Goal: Task Accomplishment & Management: Complete application form

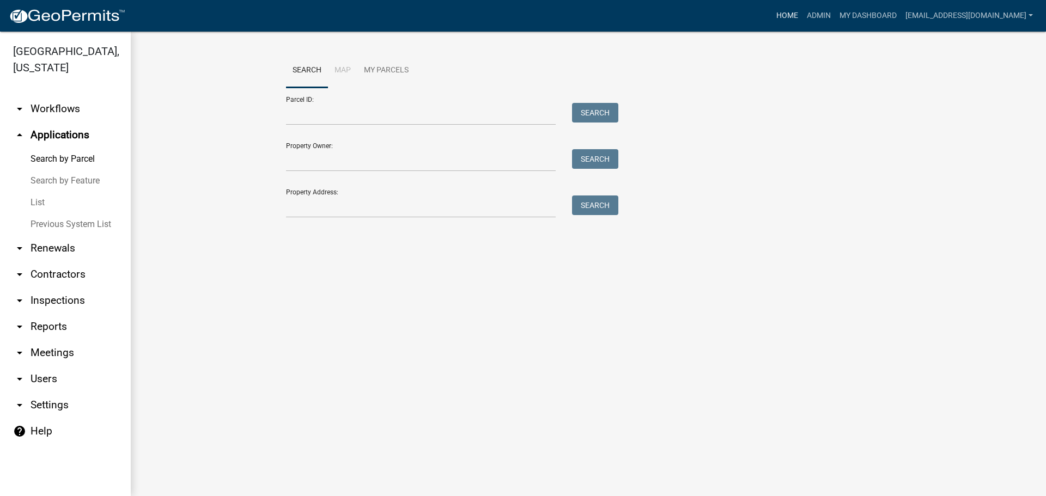
click at [772, 13] on link "Home" at bounding box center [787, 15] width 31 height 21
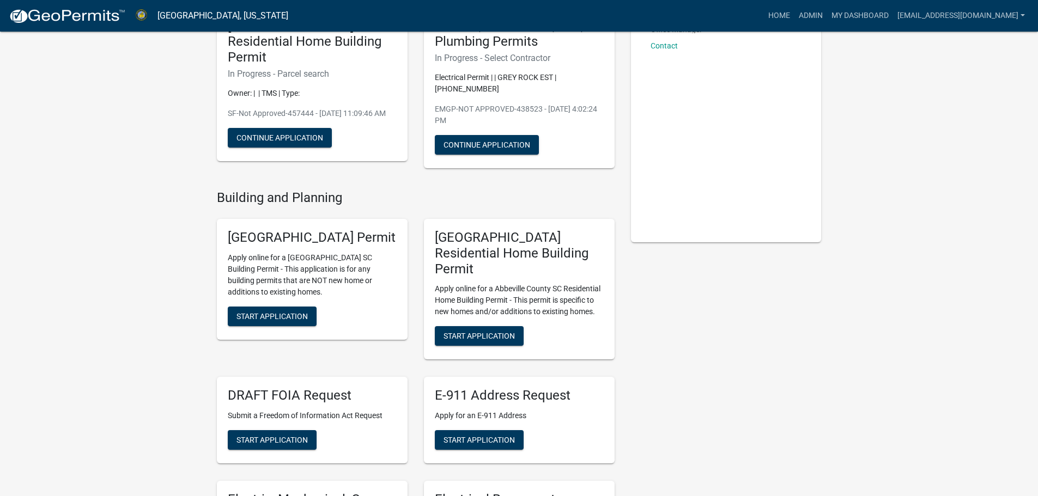
scroll to position [163, 0]
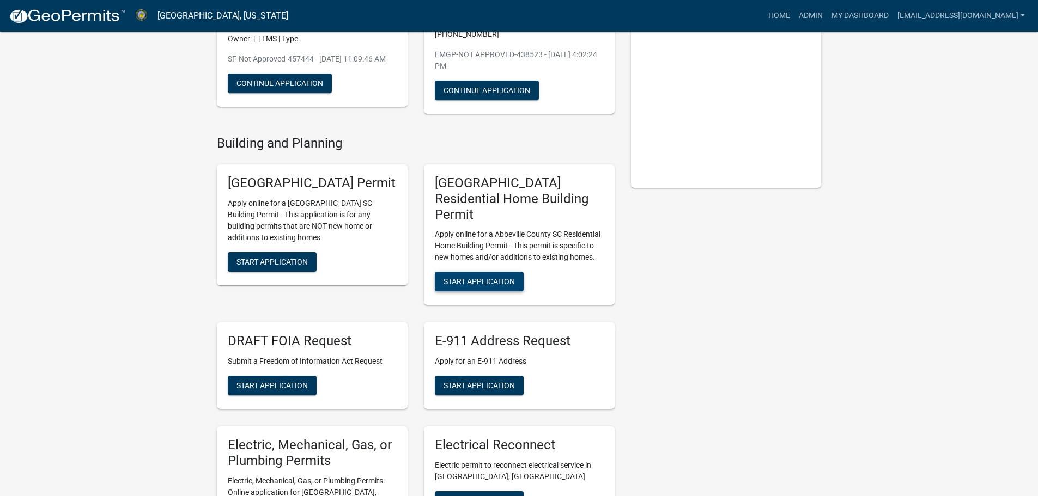
click at [502, 277] on span "Start Application" at bounding box center [478, 281] width 71 height 9
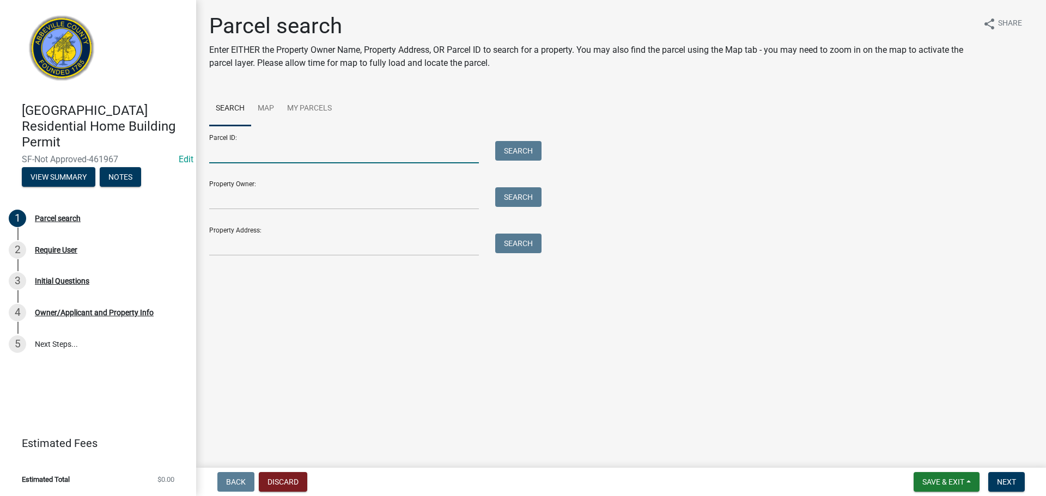
click at [422, 142] on input "Parcel ID:" at bounding box center [344, 152] width 270 height 22
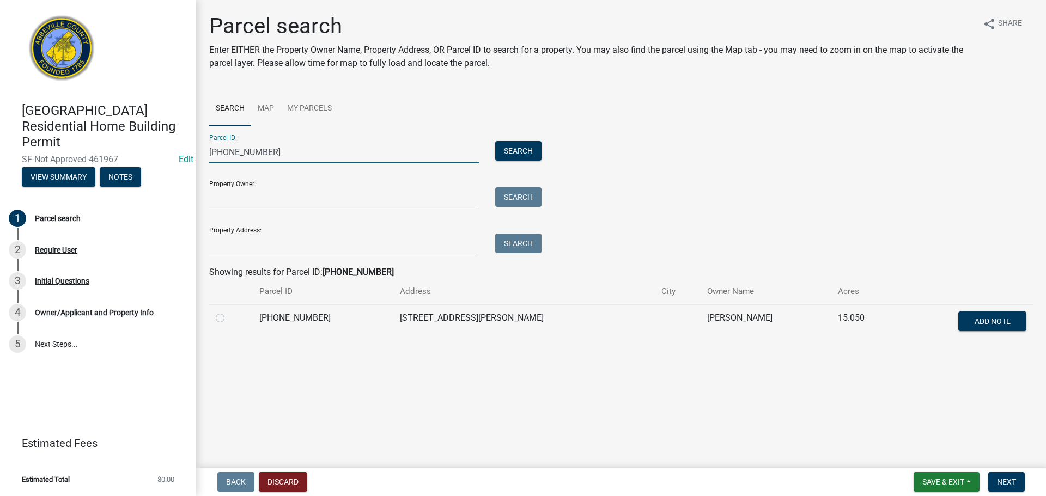
type input "[PHONE_NUMBER]"
click at [229, 312] on label at bounding box center [229, 312] width 0 height 0
click at [229, 316] on input "radio" at bounding box center [232, 315] width 7 height 7
radio input "true"
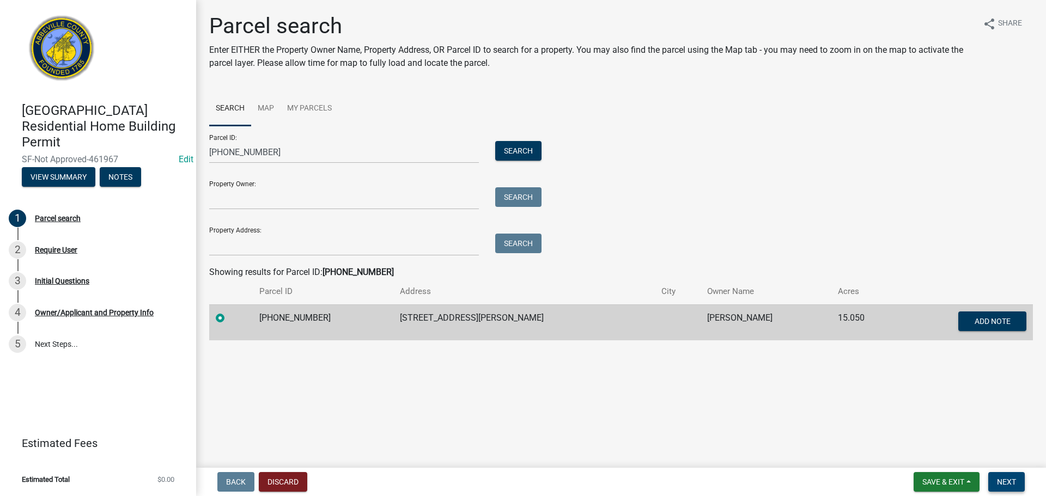
click at [999, 480] on span "Next" at bounding box center [1006, 482] width 19 height 9
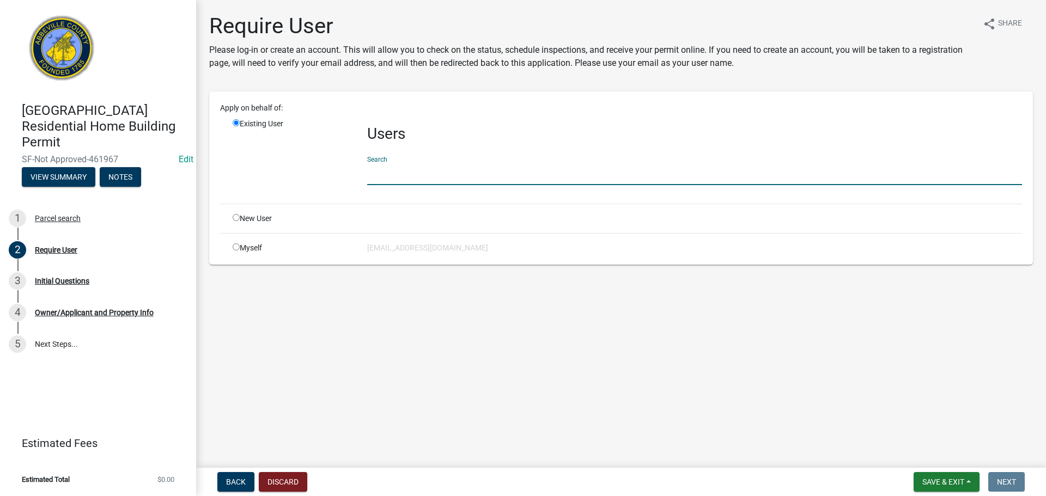
click at [407, 172] on input "text" at bounding box center [694, 174] width 655 height 22
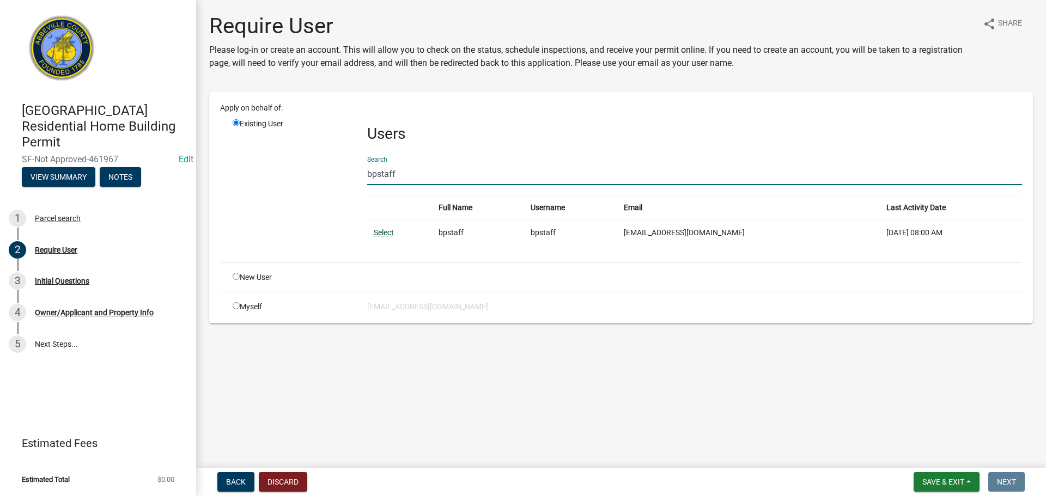
type input "bpstaff"
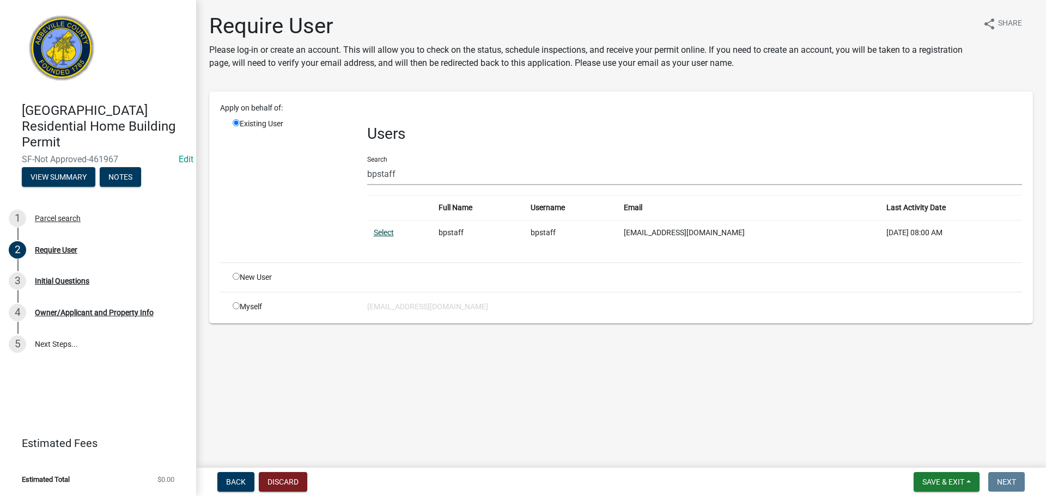
click at [388, 228] on link "Select" at bounding box center [384, 232] width 20 height 9
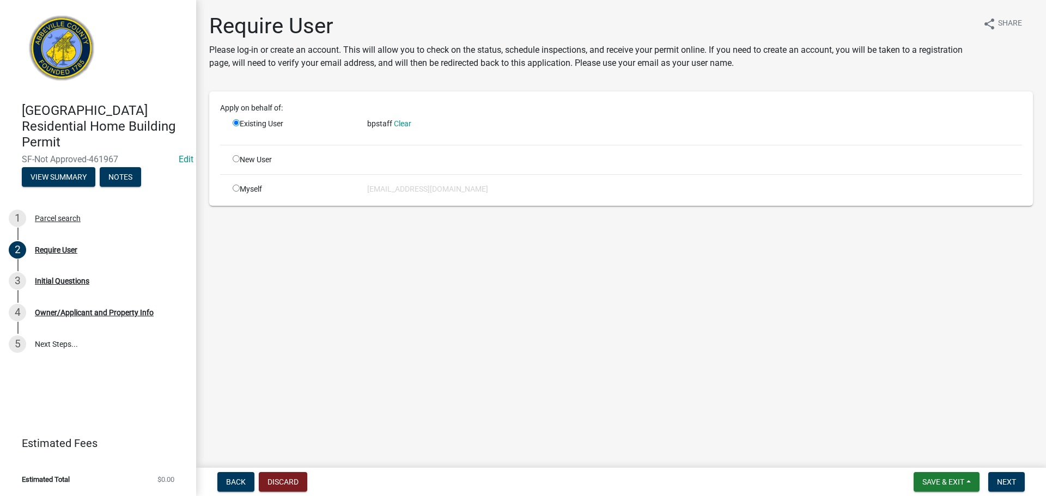
click at [1026, 483] on form "Save & Exit Save Save & Exit Next" at bounding box center [969, 482] width 120 height 20
click at [1019, 483] on button "Next" at bounding box center [1006, 482] width 36 height 20
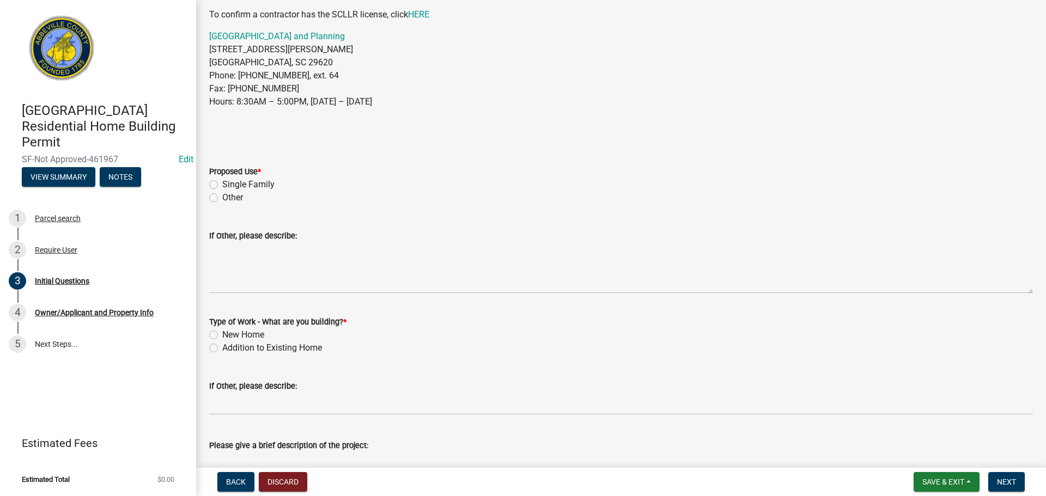
scroll to position [109, 0]
click at [222, 185] on label "Single Family" at bounding box center [248, 183] width 52 height 13
click at [222, 184] on input "Single Family" at bounding box center [225, 180] width 7 height 7
radio input "true"
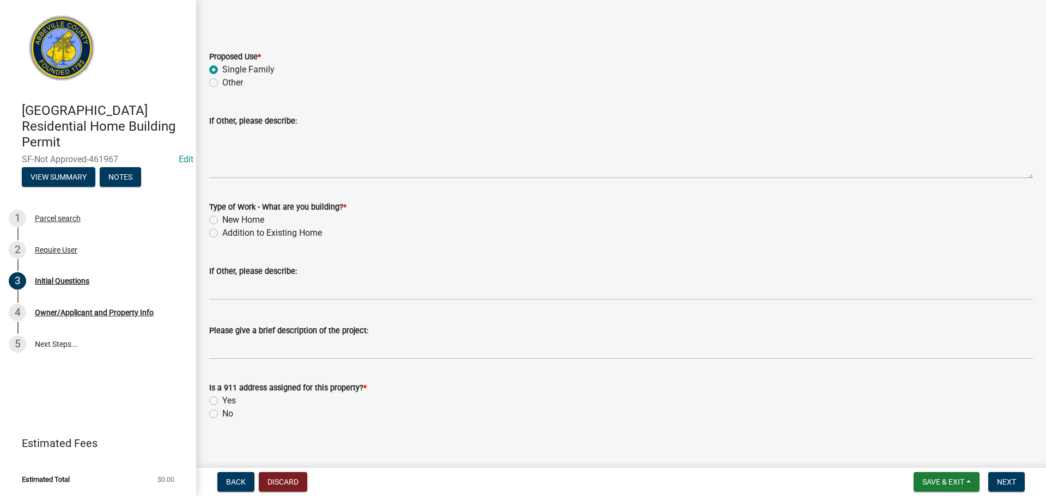
scroll to position [232, 0]
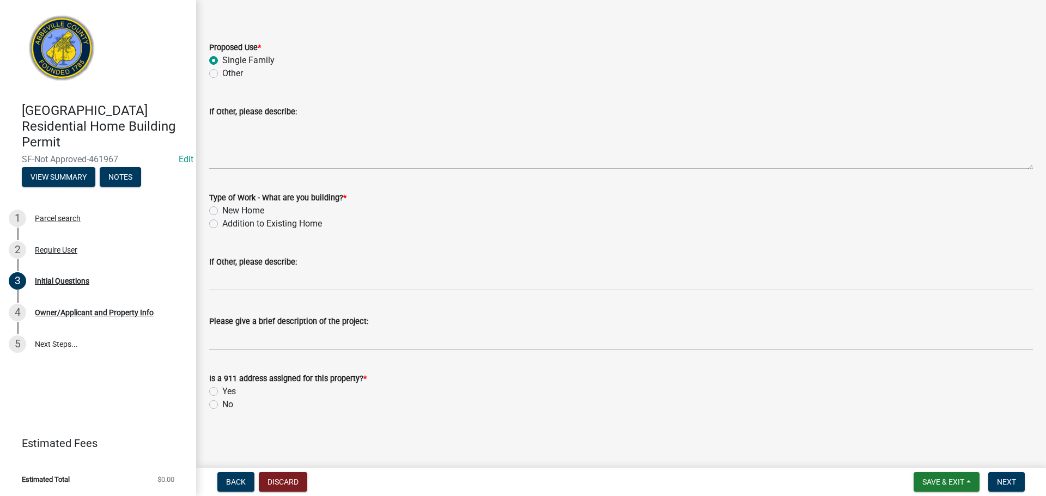
click at [222, 211] on label "New Home" at bounding box center [243, 210] width 42 height 13
click at [222, 211] on input "New Home" at bounding box center [225, 207] width 7 height 7
radio input "true"
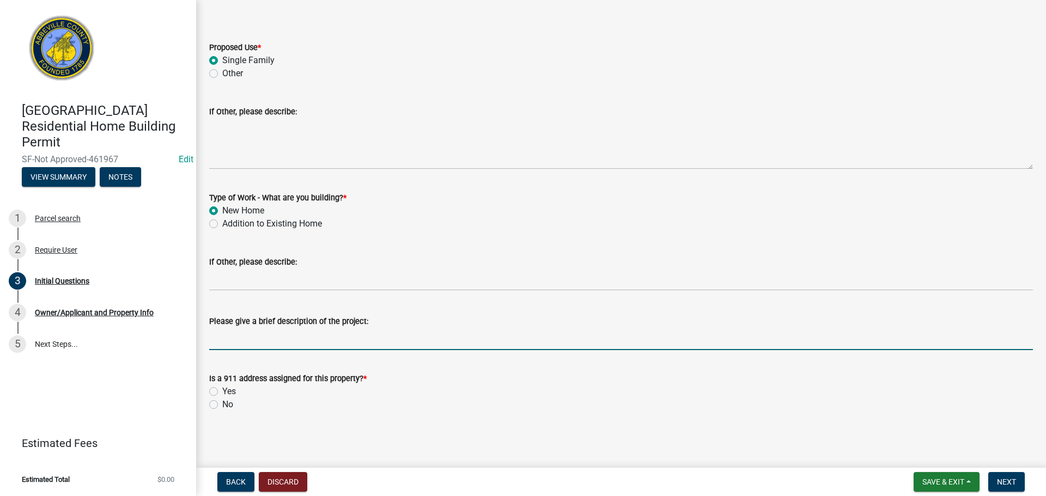
click at [299, 338] on input "Please give a brief description of the project:" at bounding box center [621, 339] width 824 height 22
type input "1800 Sq foot stick built"
click at [222, 389] on label "Yes" at bounding box center [229, 391] width 14 height 13
click at [222, 389] on input "Yes" at bounding box center [225, 388] width 7 height 7
radio input "true"
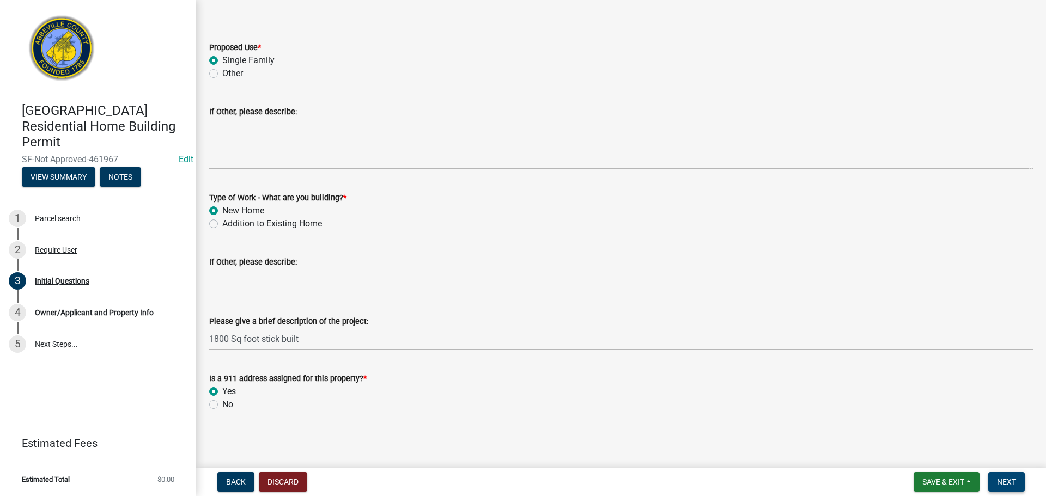
click at [992, 481] on button "Next" at bounding box center [1006, 482] width 36 height 20
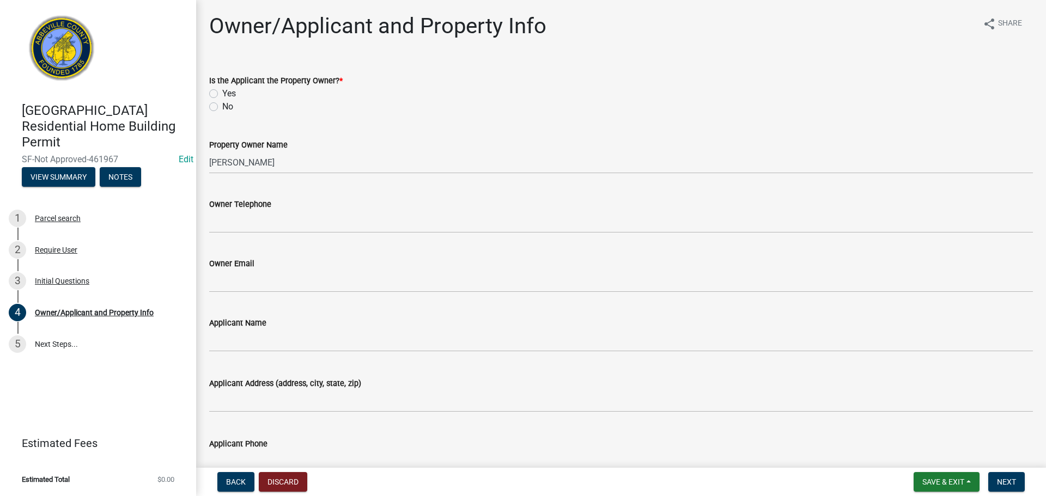
click at [222, 93] on label "Yes" at bounding box center [229, 93] width 14 height 13
click at [222, 93] on input "Yes" at bounding box center [225, 90] width 7 height 7
radio input "true"
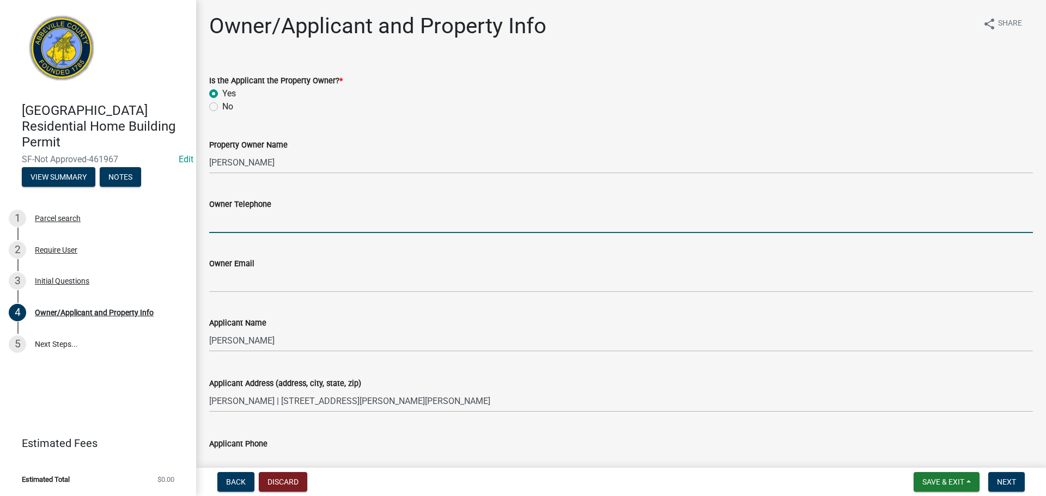
click at [285, 223] on input "Owner Telephone" at bounding box center [621, 222] width 824 height 22
type input "[PHONE_NUMBER]"
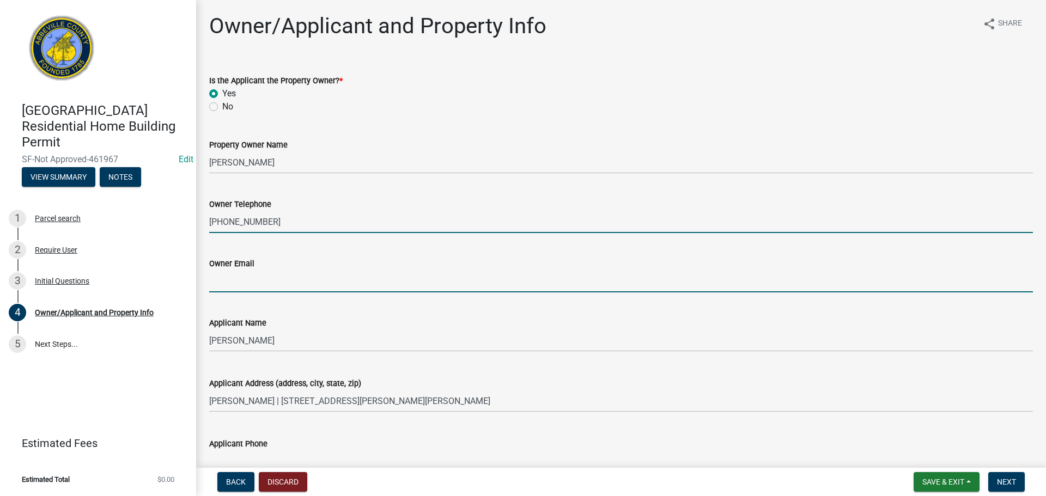
click at [277, 277] on input "Owner Email" at bounding box center [621, 281] width 824 height 22
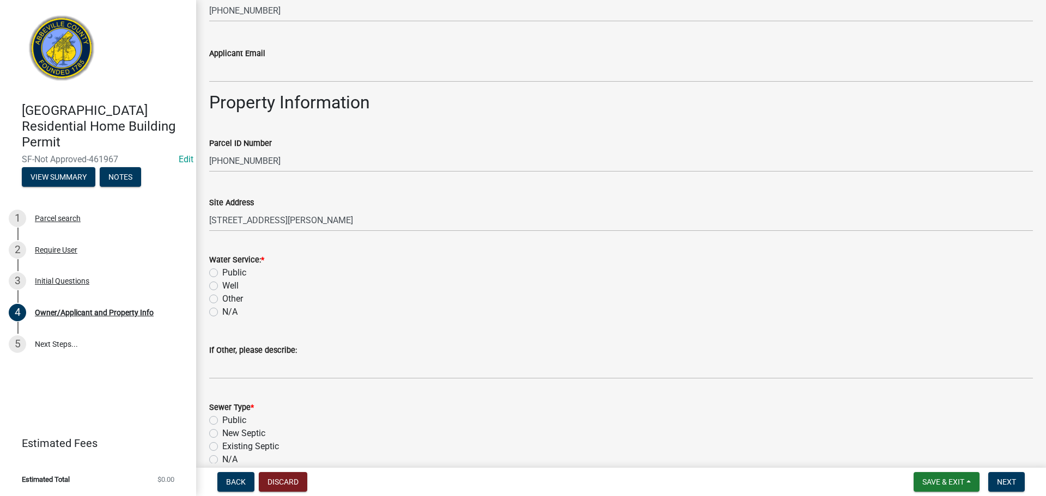
scroll to position [545, 0]
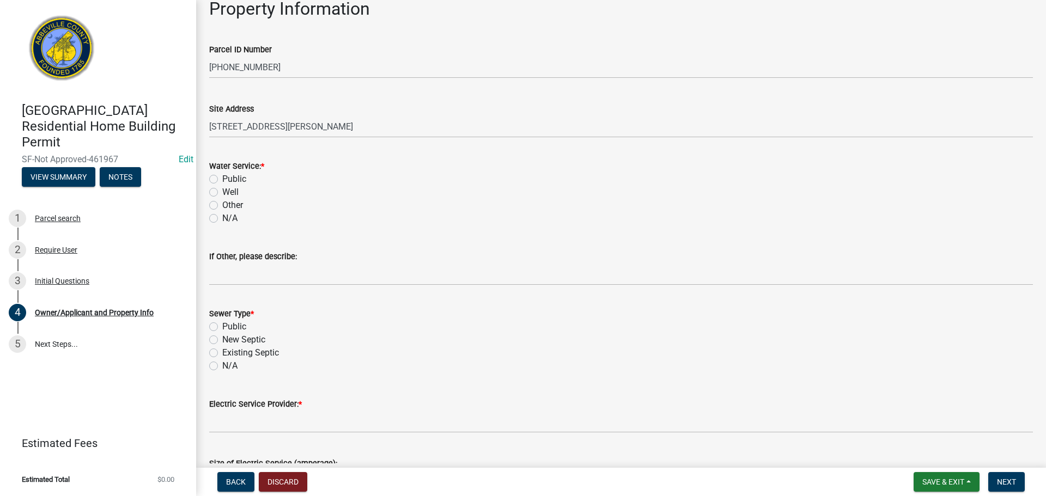
type input "[EMAIL_ADDRESS][DOMAIN_NAME]"
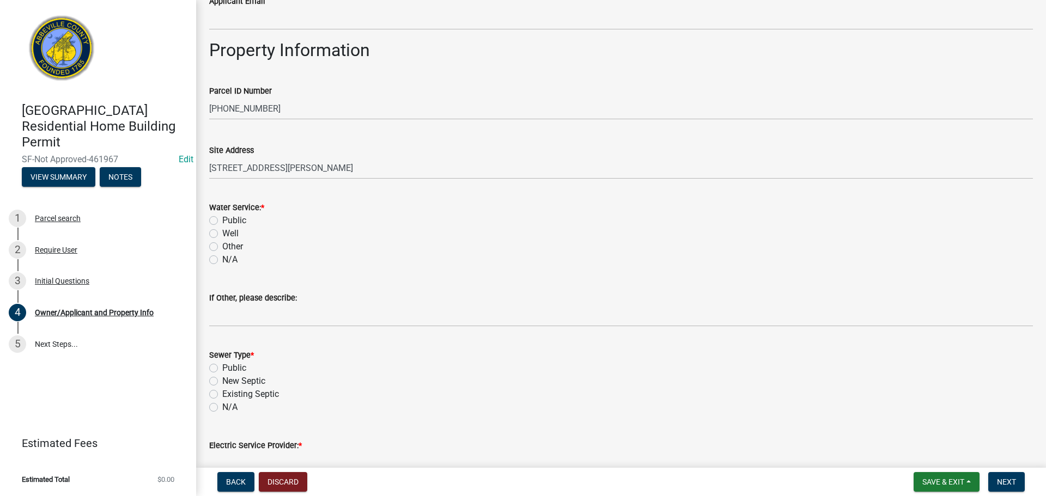
click at [222, 214] on label "Public" at bounding box center [234, 220] width 24 height 13
click at [222, 214] on input "Public" at bounding box center [225, 217] width 7 height 7
radio input "true"
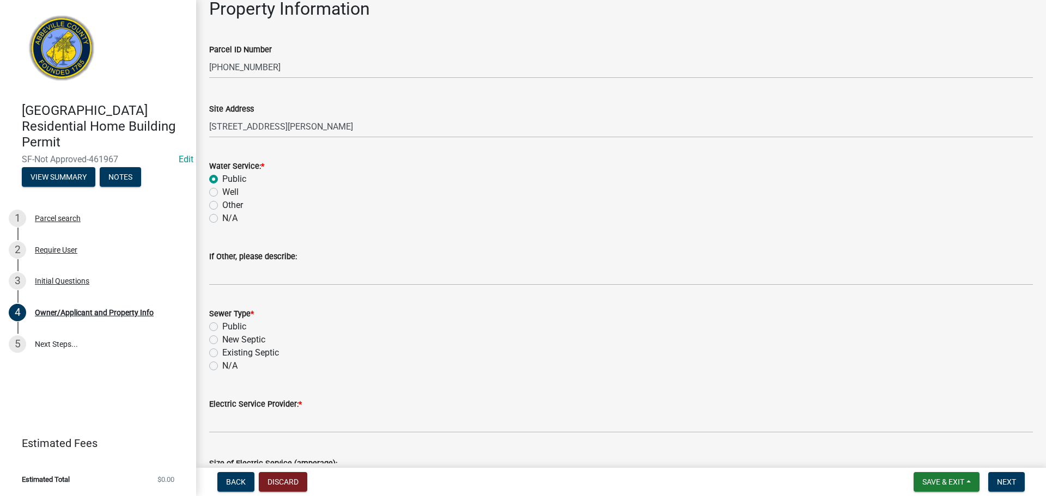
click at [222, 342] on label "New Septic" at bounding box center [243, 339] width 43 height 13
click at [222, 340] on input "New Septic" at bounding box center [225, 336] width 7 height 7
radio input "true"
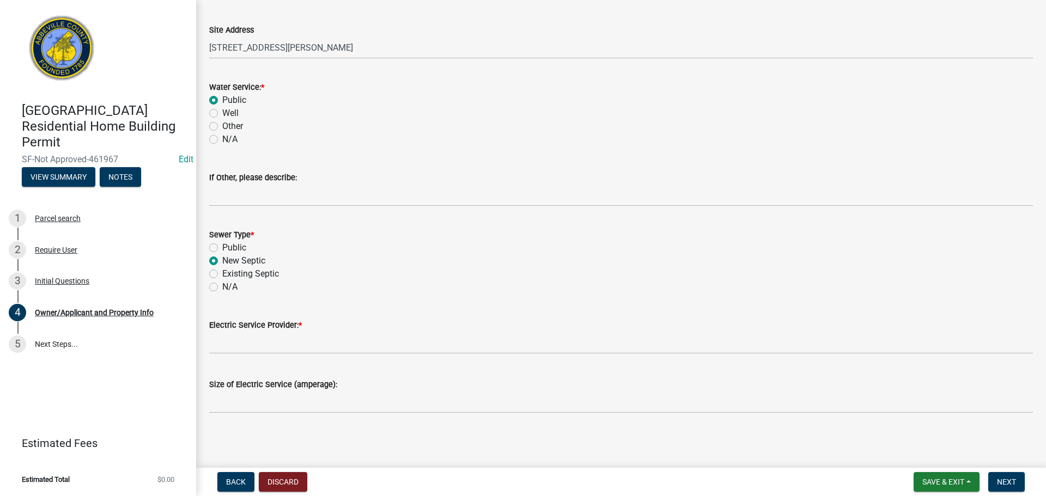
scroll to position [625, 0]
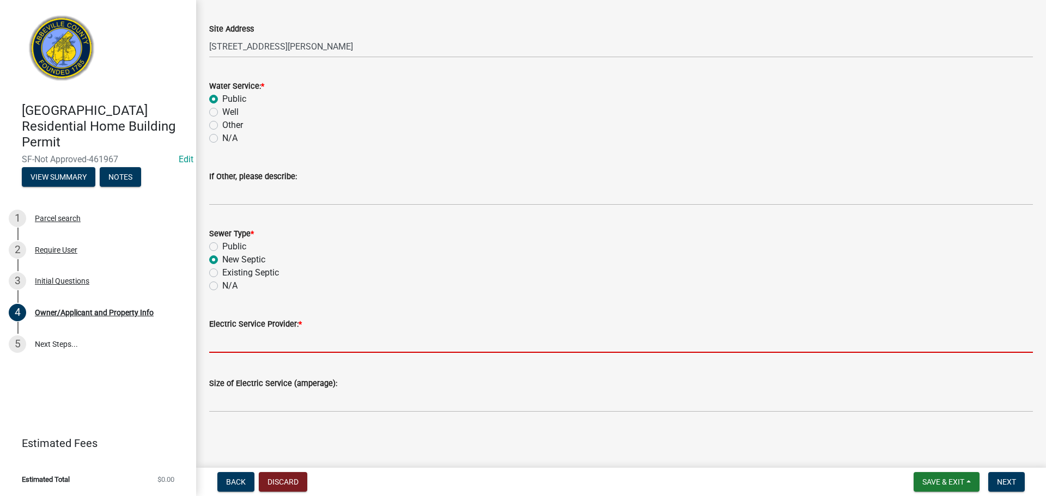
click at [272, 342] on input "Electric Service Provider: *" at bounding box center [621, 342] width 824 height 22
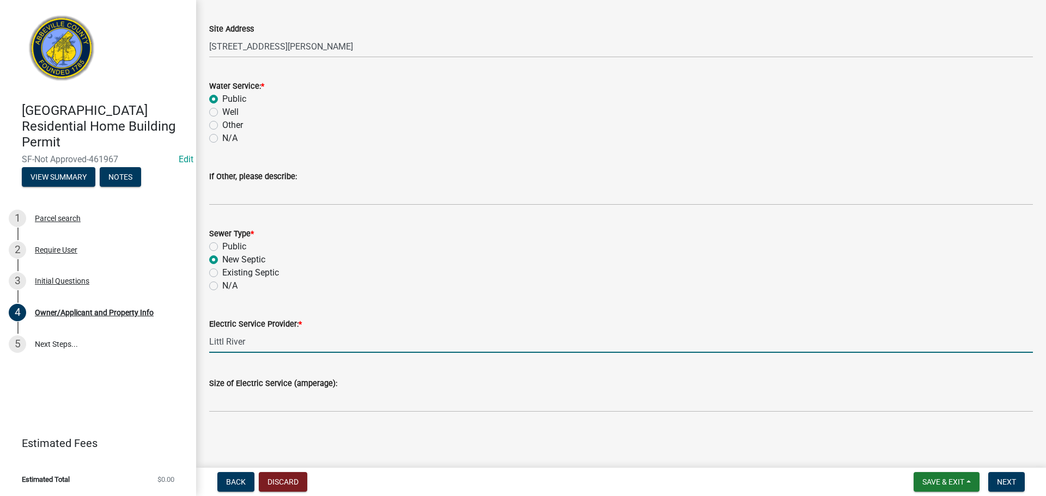
click at [224, 343] on input "Littl River" at bounding box center [621, 342] width 824 height 22
type input "Little River"
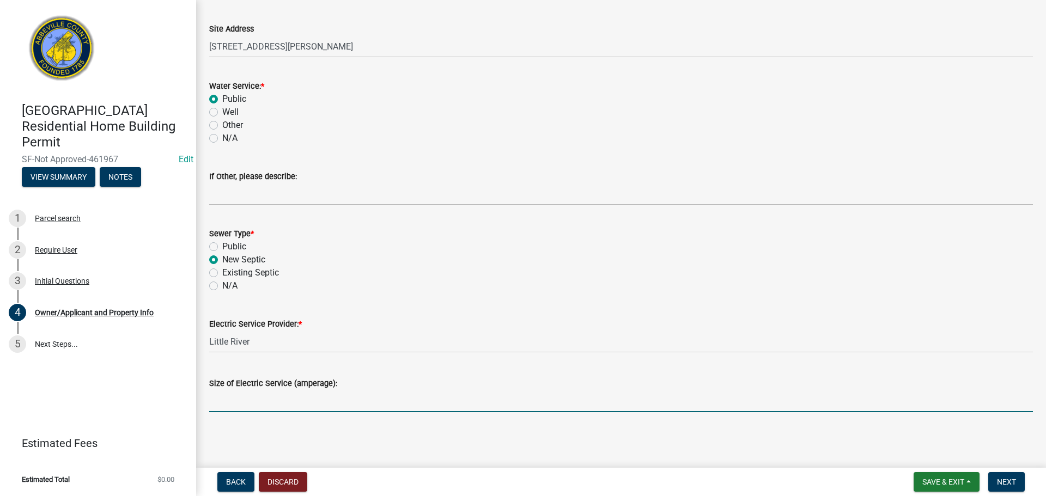
click at [332, 395] on input "Size of Electric Service (amperage):" at bounding box center [621, 401] width 824 height 22
type input "200"
click at [1011, 478] on span "Next" at bounding box center [1006, 482] width 19 height 9
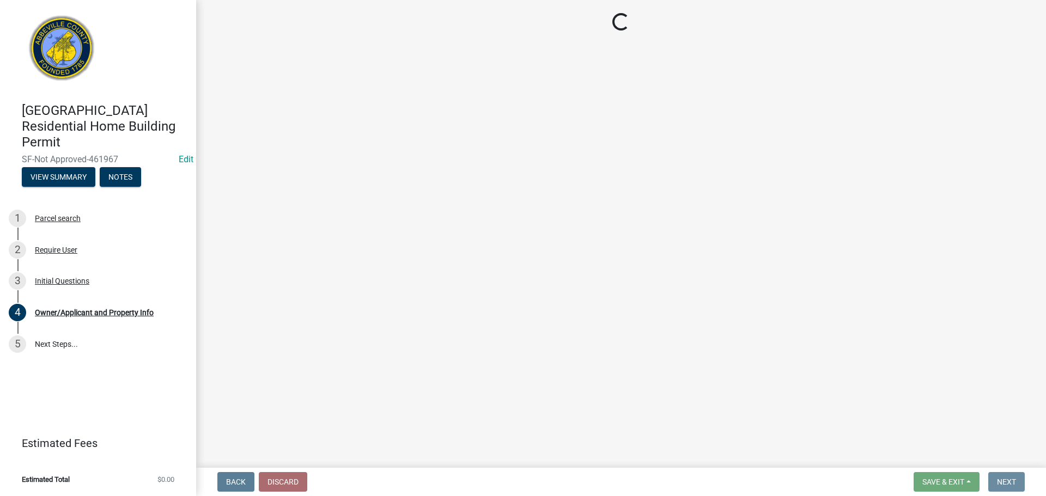
scroll to position [0, 0]
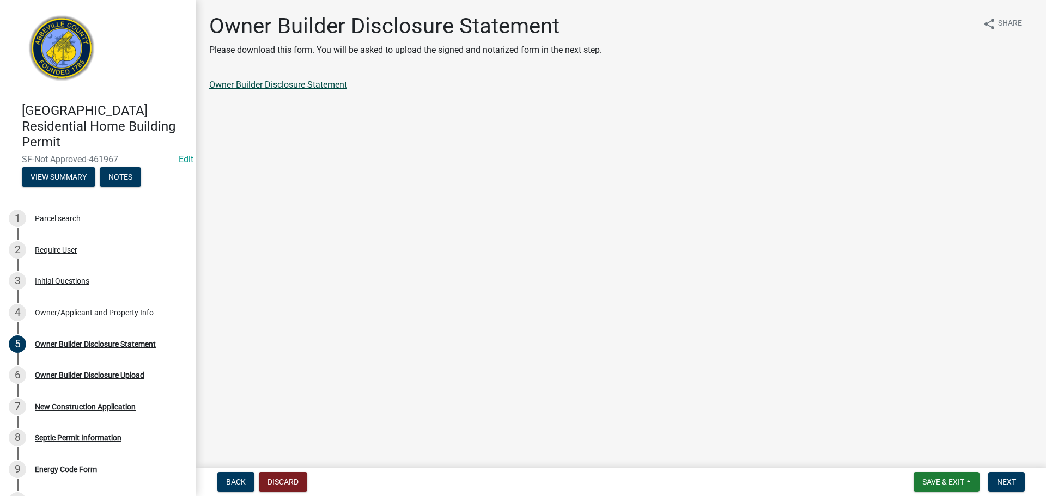
click at [303, 83] on link "Owner Builder Disclosure Statement" at bounding box center [278, 85] width 138 height 10
click at [1011, 485] on span "Next" at bounding box center [1006, 482] width 19 height 9
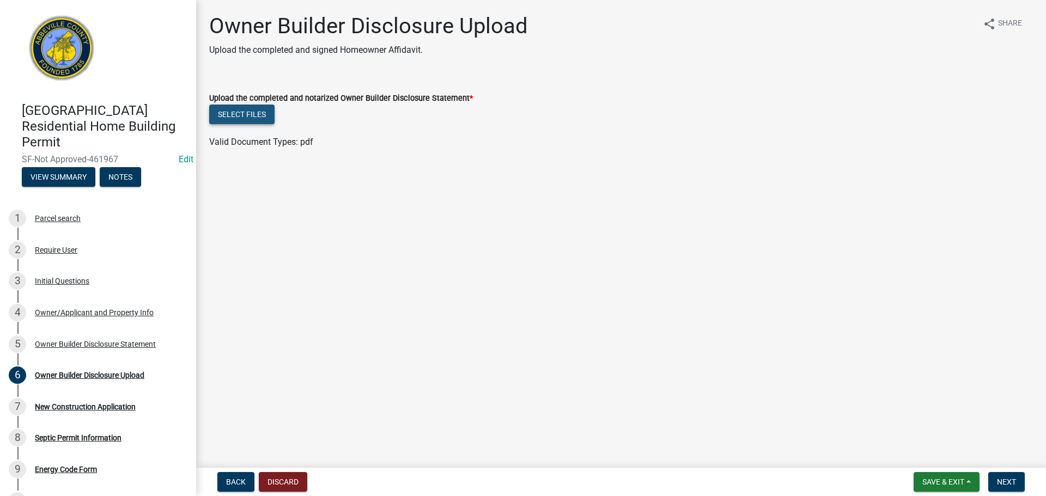
click at [244, 114] on button "Select files" at bounding box center [241, 115] width 65 height 20
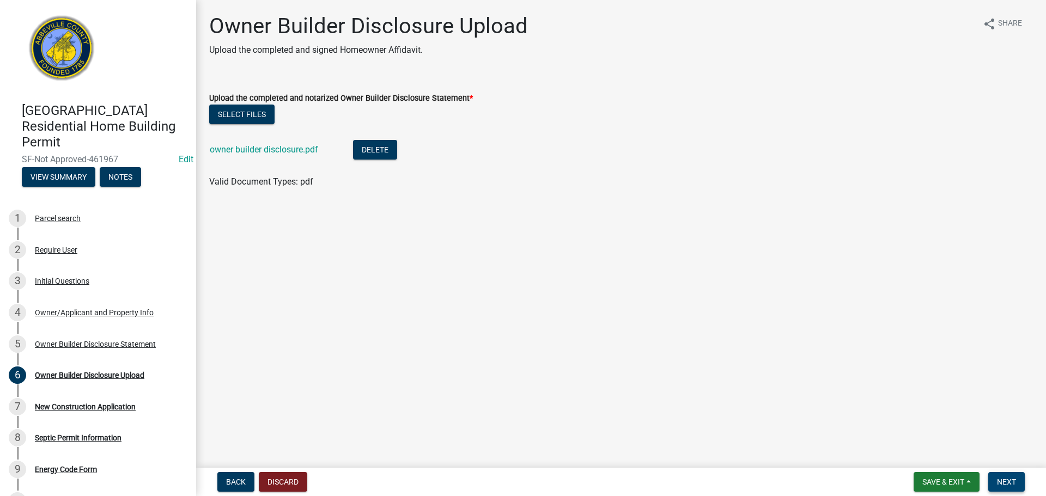
click at [1008, 478] on span "Next" at bounding box center [1006, 482] width 19 height 9
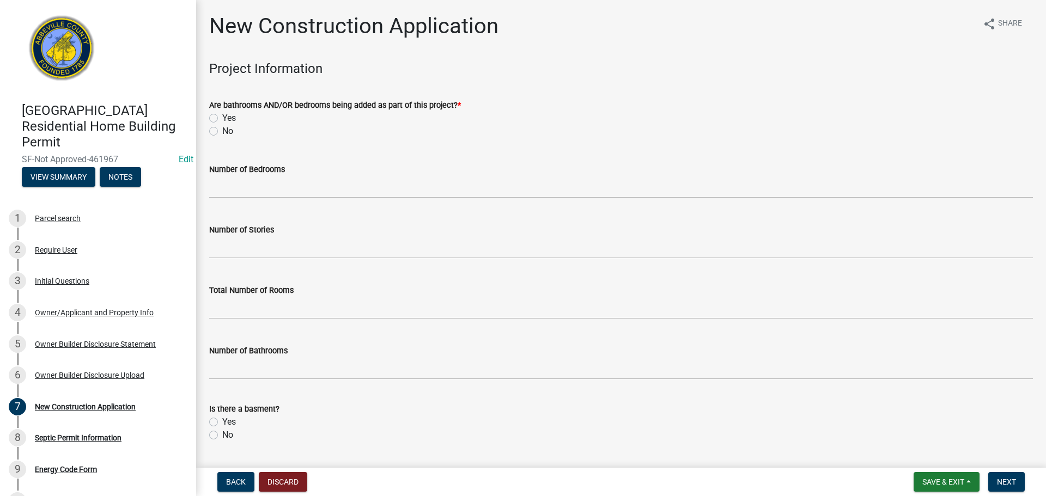
click at [222, 114] on label "Yes" at bounding box center [229, 118] width 14 height 13
click at [222, 114] on input "Yes" at bounding box center [225, 115] width 7 height 7
radio input "true"
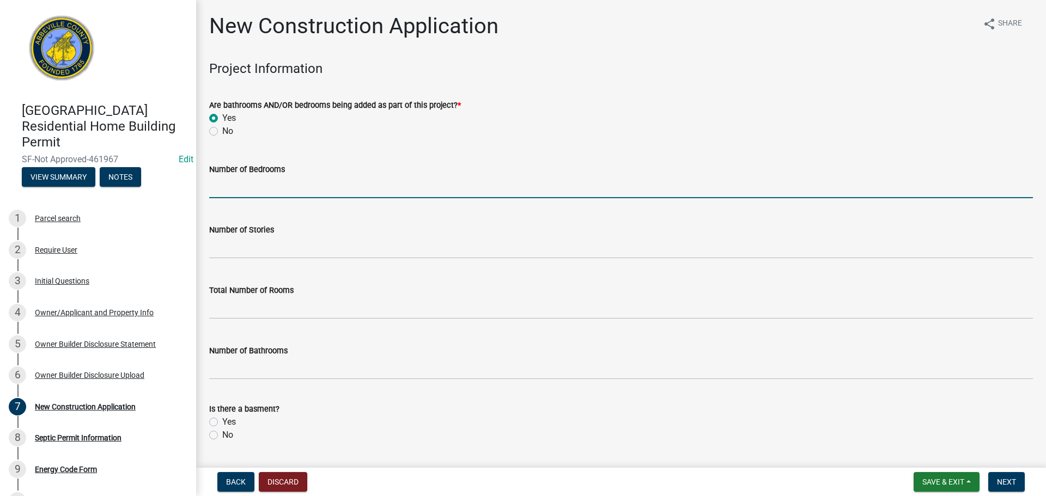
click at [235, 186] on input "text" at bounding box center [621, 187] width 824 height 22
type input "3"
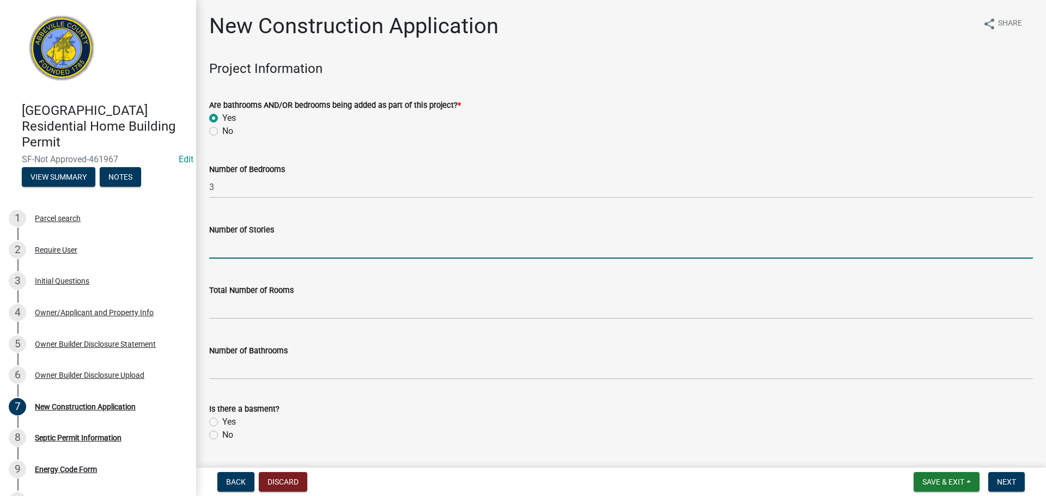
click at [256, 258] on input "text" at bounding box center [621, 247] width 824 height 22
type input "1"
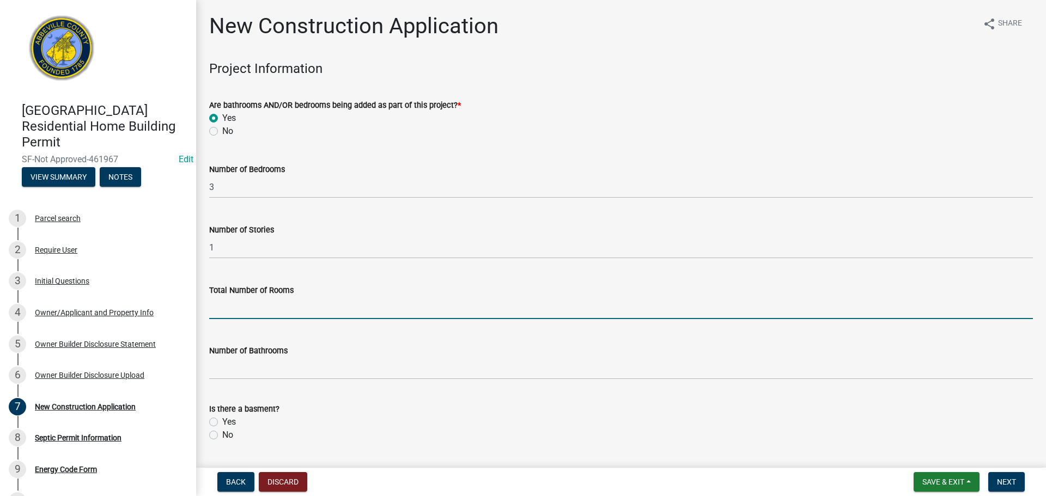
click at [294, 306] on input "text" at bounding box center [621, 308] width 824 height 22
type input "6"
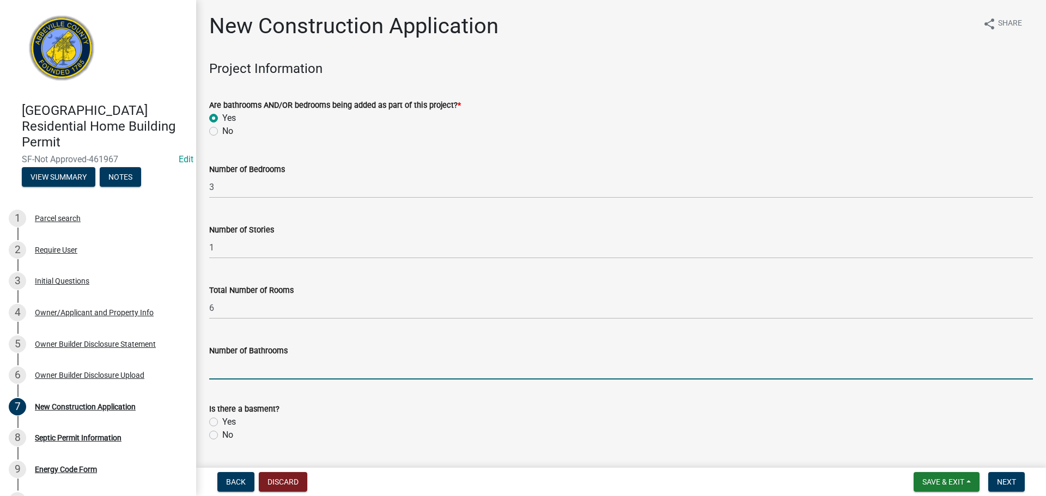
click at [282, 368] on input "text" at bounding box center [621, 368] width 824 height 22
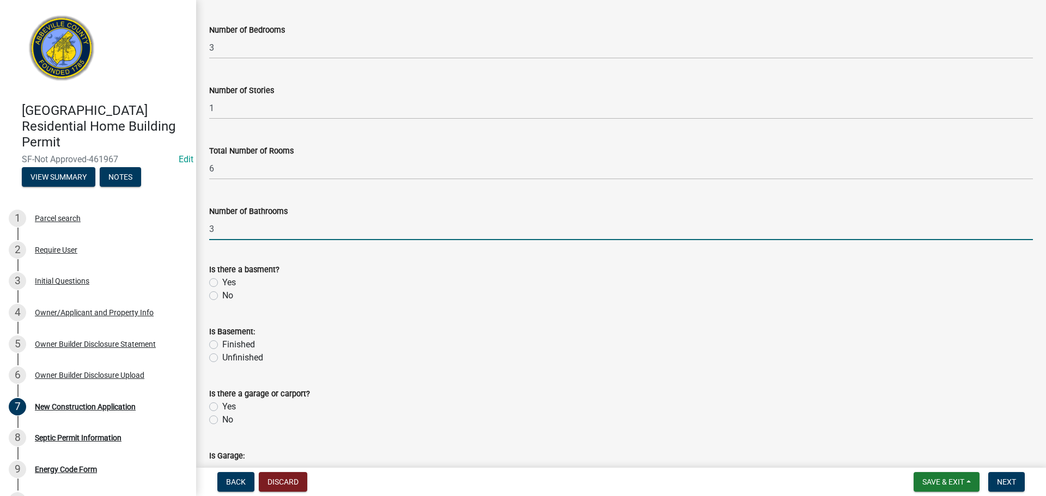
scroll to position [163, 0]
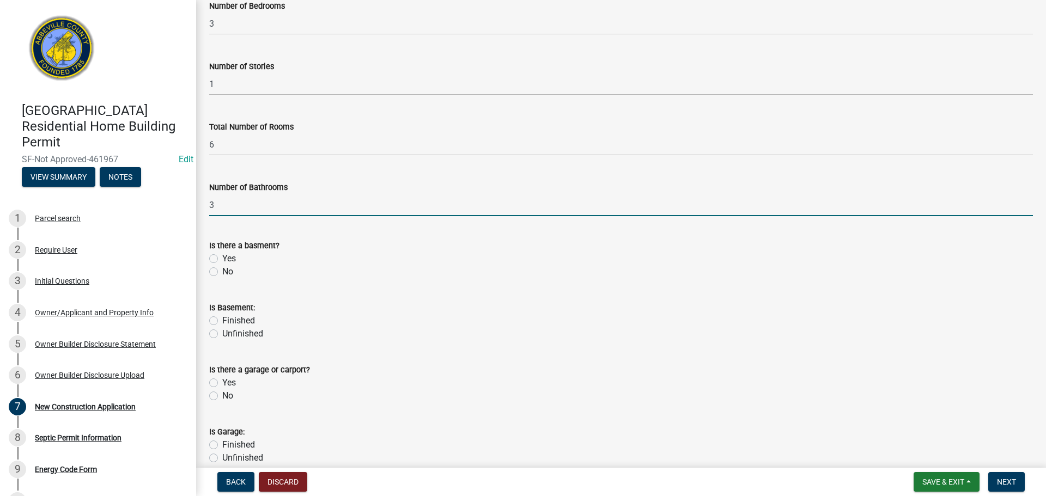
type input "3"
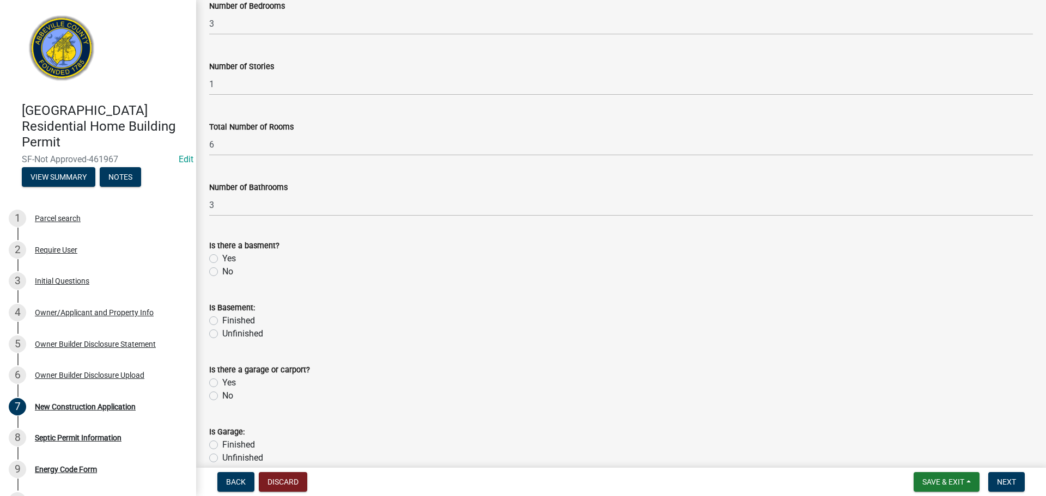
click at [222, 267] on label "No" at bounding box center [227, 271] width 11 height 13
click at [222, 267] on input "No" at bounding box center [225, 268] width 7 height 7
radio input "true"
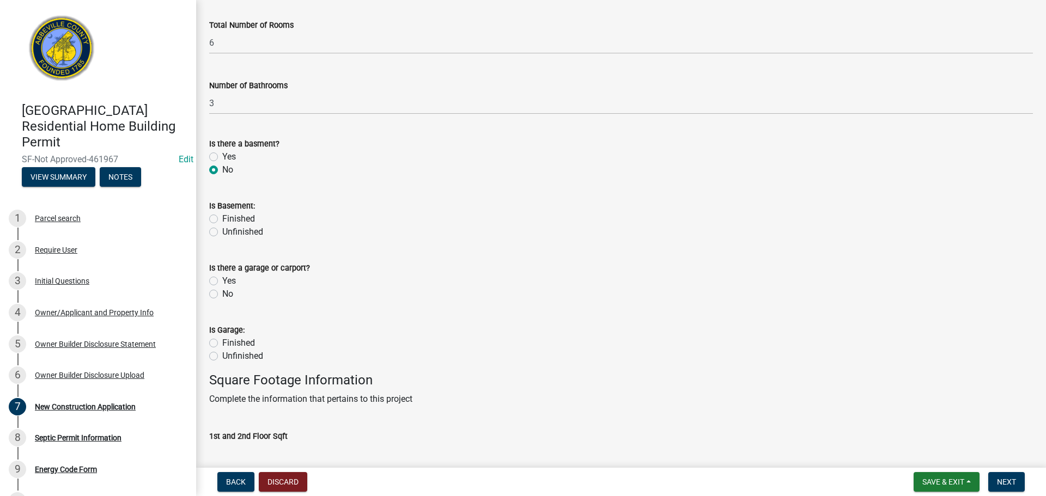
scroll to position [272, 0]
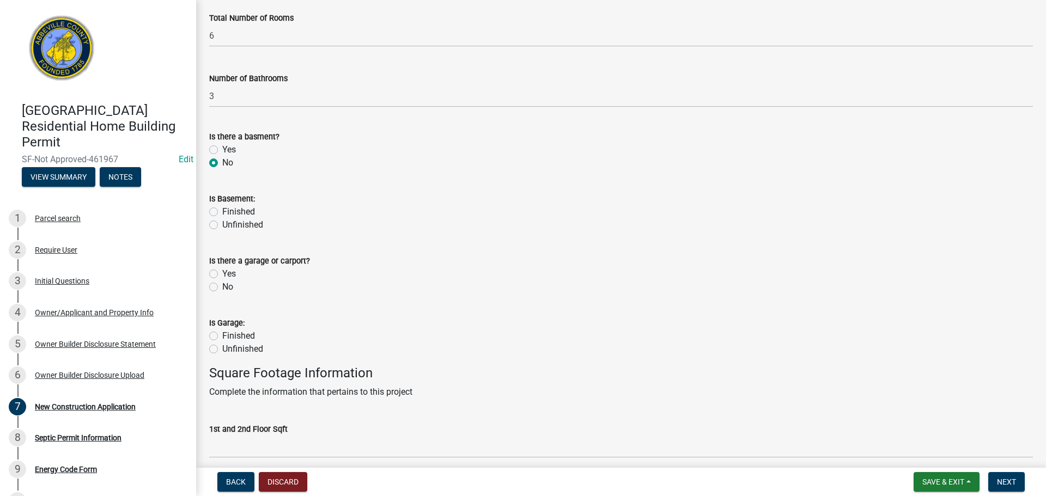
click at [222, 288] on label "No" at bounding box center [227, 287] width 11 height 13
click at [222, 288] on input "No" at bounding box center [225, 284] width 7 height 7
radio input "true"
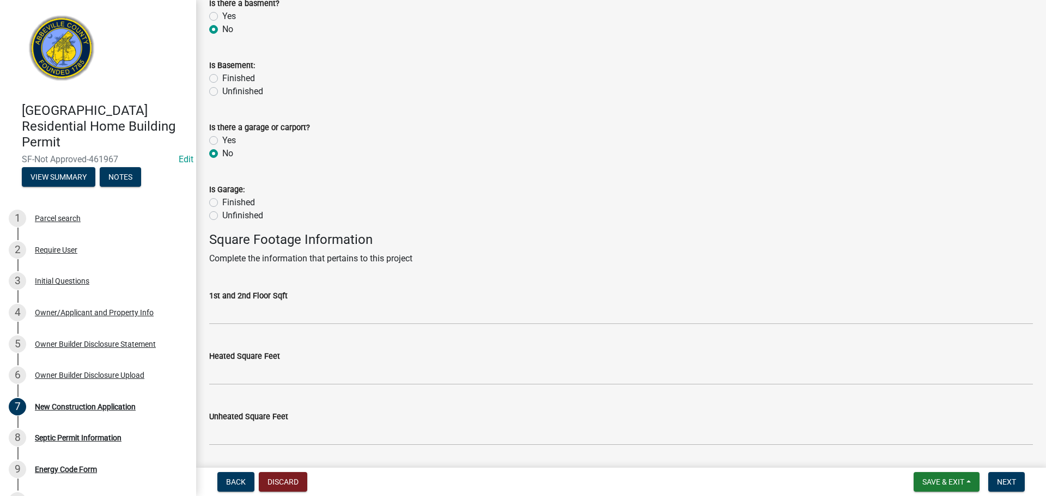
scroll to position [436, 0]
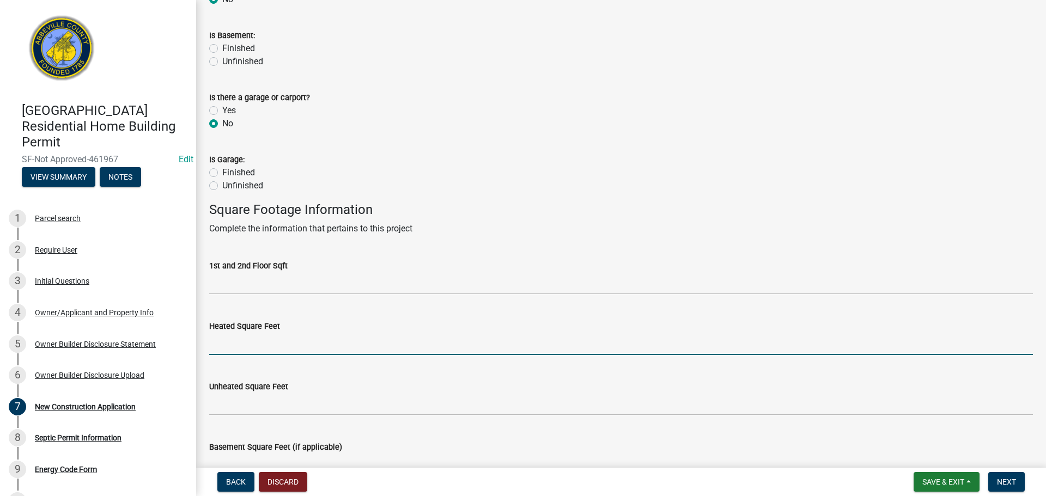
click at [283, 348] on input "text" at bounding box center [621, 344] width 824 height 22
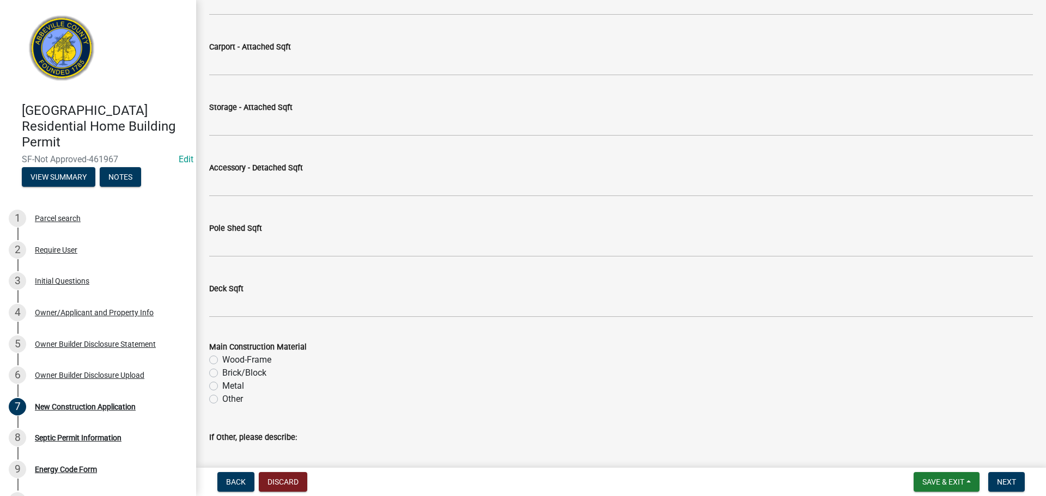
scroll to position [1089, 0]
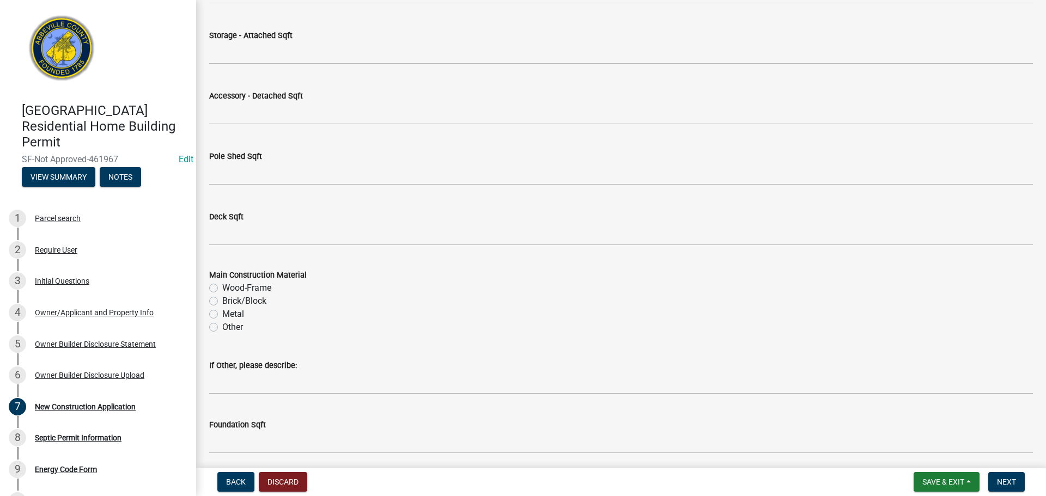
type input "1800"
click at [222, 289] on label "Wood-Frame" at bounding box center [246, 288] width 49 height 13
click at [222, 289] on input "Wood-Frame" at bounding box center [225, 285] width 7 height 7
radio input "true"
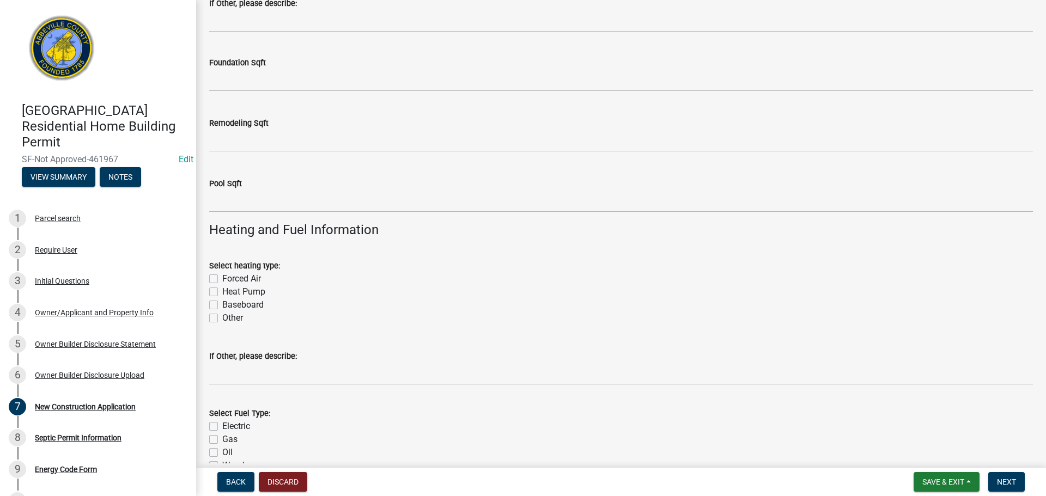
scroll to position [1471, 0]
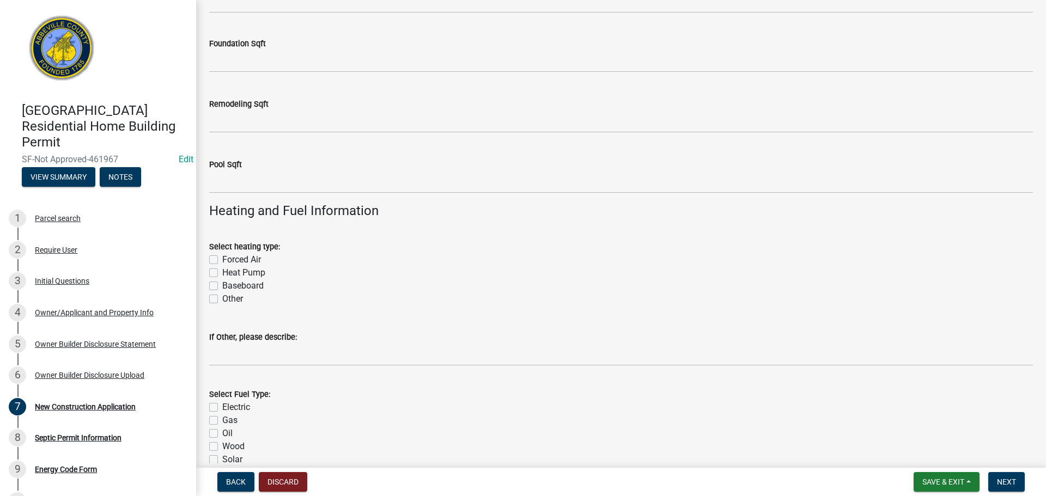
click at [222, 271] on label "Heat Pump" at bounding box center [243, 272] width 43 height 13
click at [222, 271] on input "Heat Pump" at bounding box center [225, 269] width 7 height 7
checkbox input "true"
checkbox input "false"
checkbox input "true"
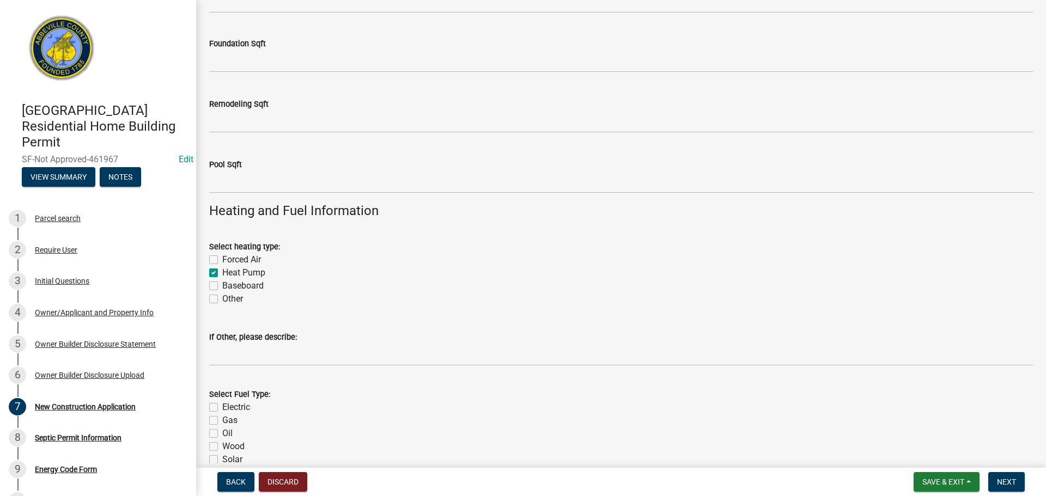
checkbox input "false"
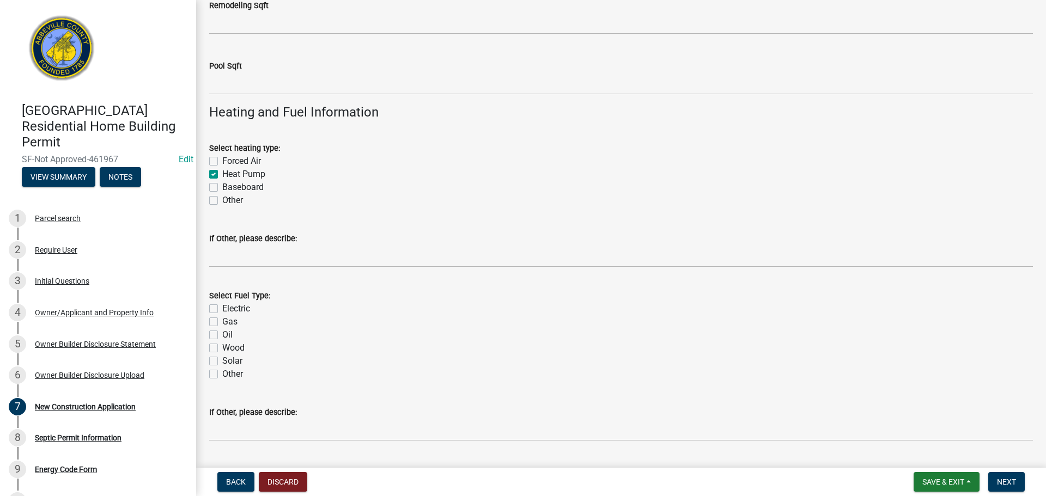
scroll to position [1580, 0]
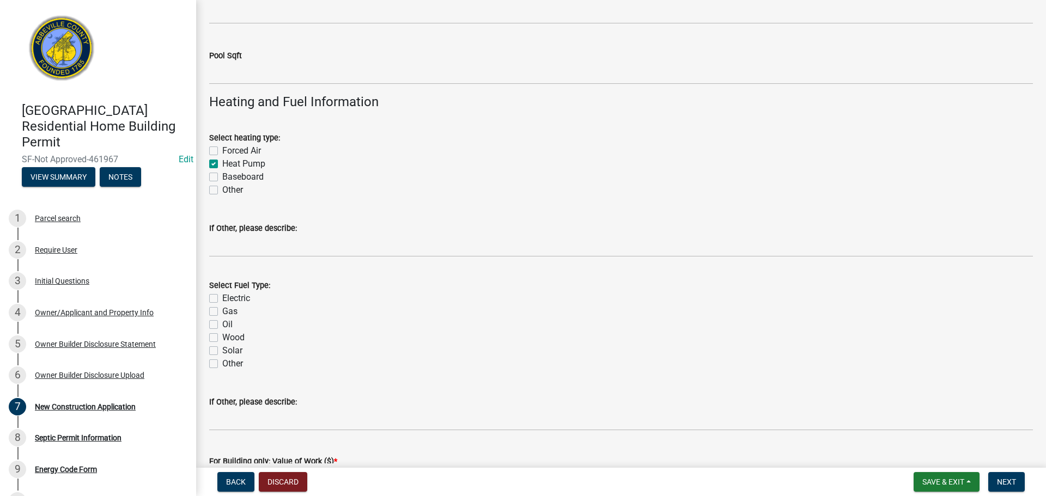
click at [222, 296] on label "Electric" at bounding box center [236, 298] width 28 height 13
click at [222, 296] on input "Electric" at bounding box center [225, 295] width 7 height 7
checkbox input "true"
checkbox input "false"
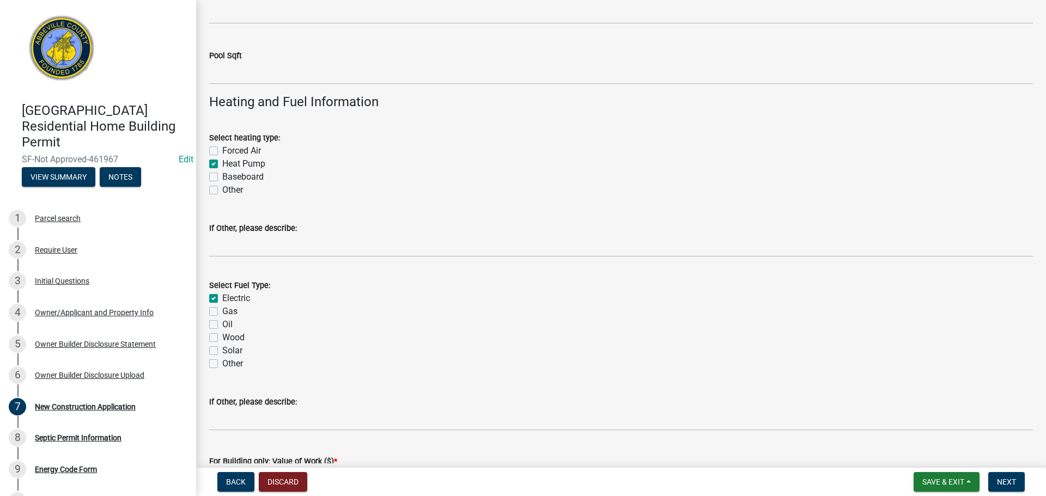
checkbox input "false"
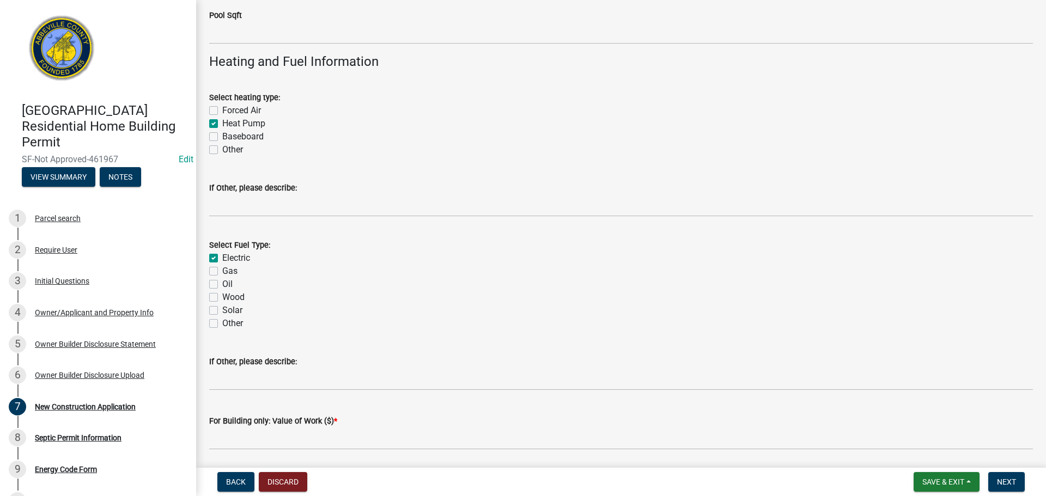
scroll to position [1743, 0]
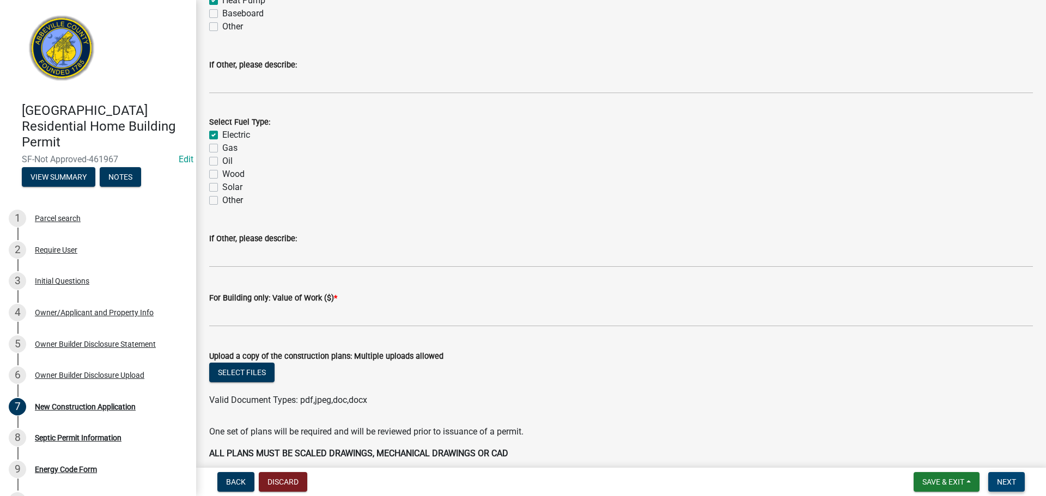
click at [1007, 481] on span "Next" at bounding box center [1006, 482] width 19 height 9
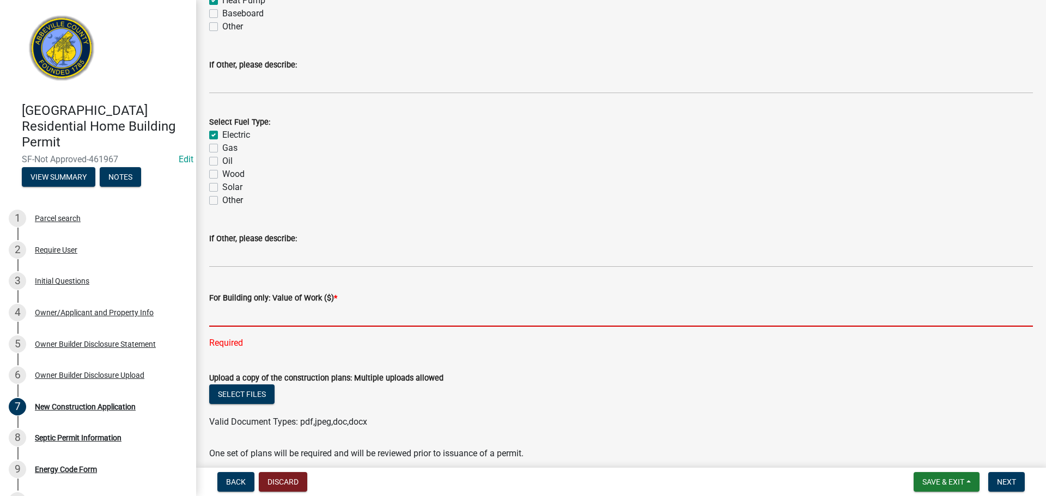
click at [260, 315] on input "text" at bounding box center [621, 316] width 824 height 22
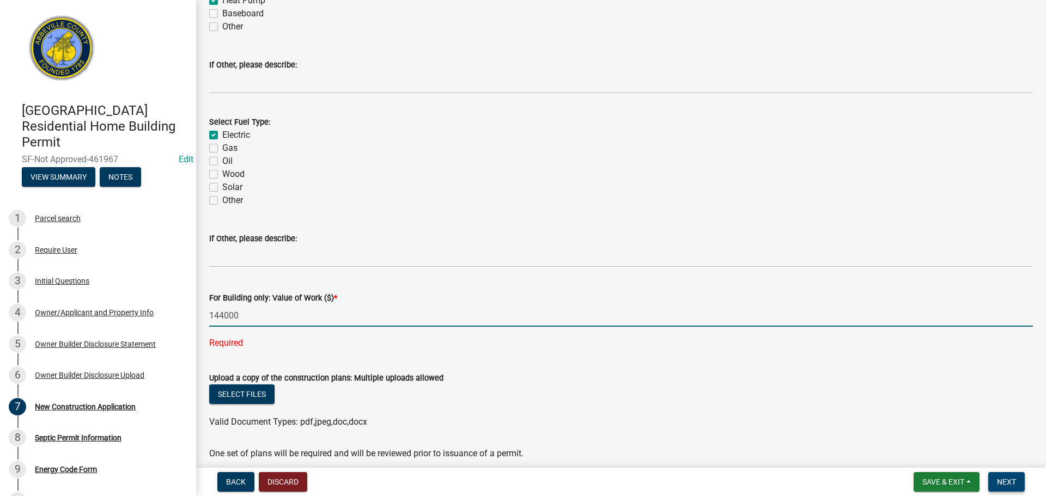
type input "144000"
click at [1006, 475] on button "Next" at bounding box center [1006, 482] width 36 height 20
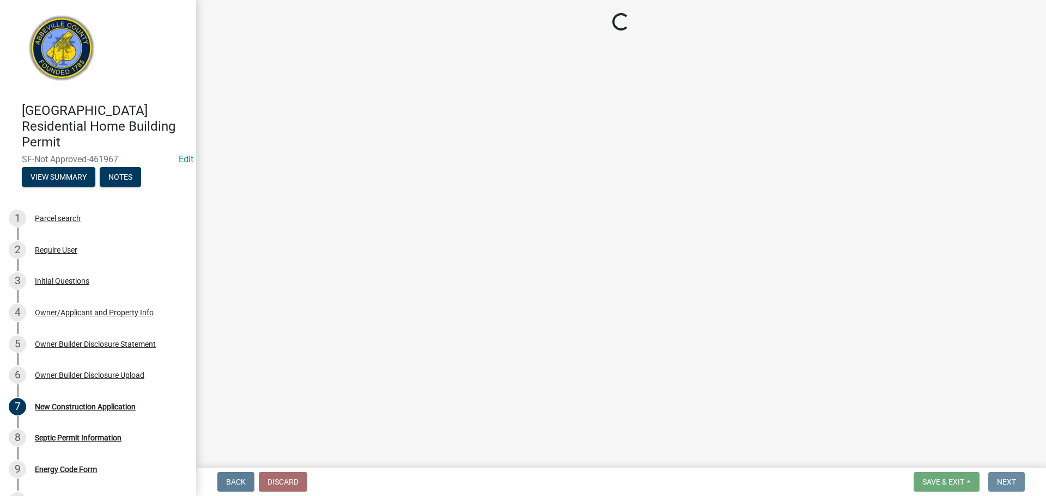
scroll to position [0, 0]
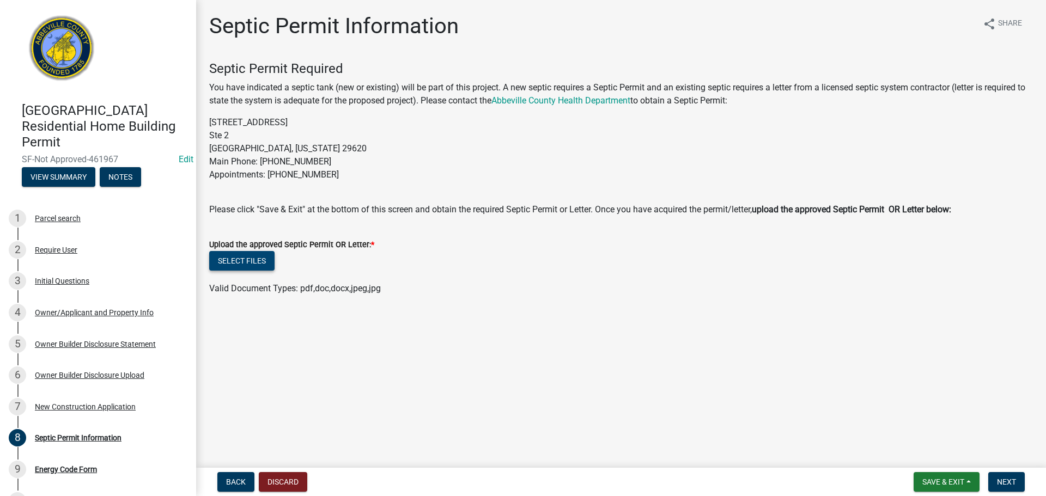
click at [256, 259] on button "Select files" at bounding box center [241, 261] width 65 height 20
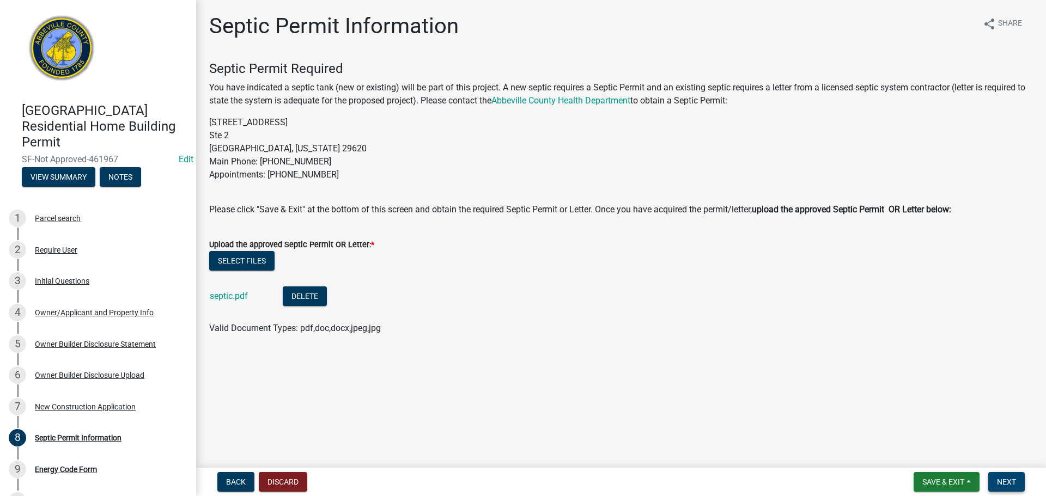
click at [1002, 478] on span "Next" at bounding box center [1006, 482] width 19 height 9
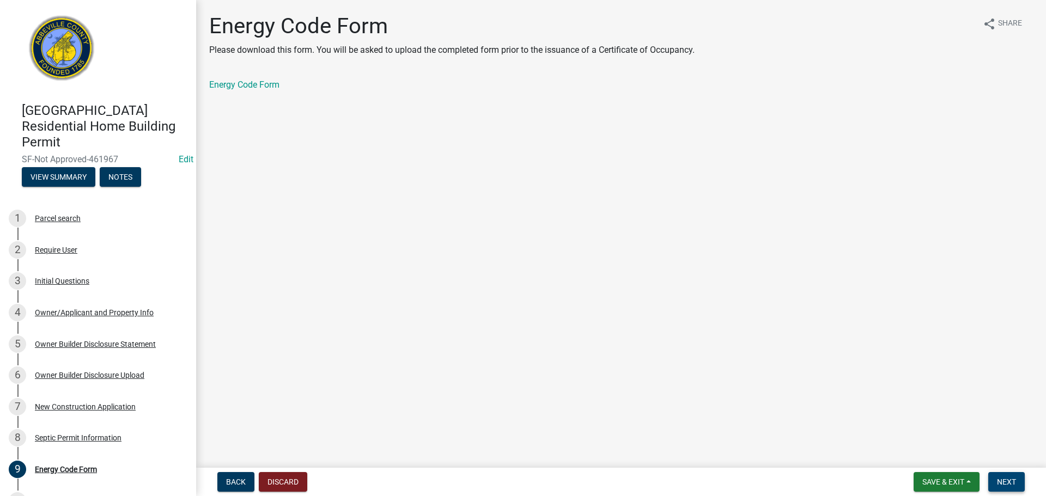
click at [1006, 478] on span "Next" at bounding box center [1006, 482] width 19 height 9
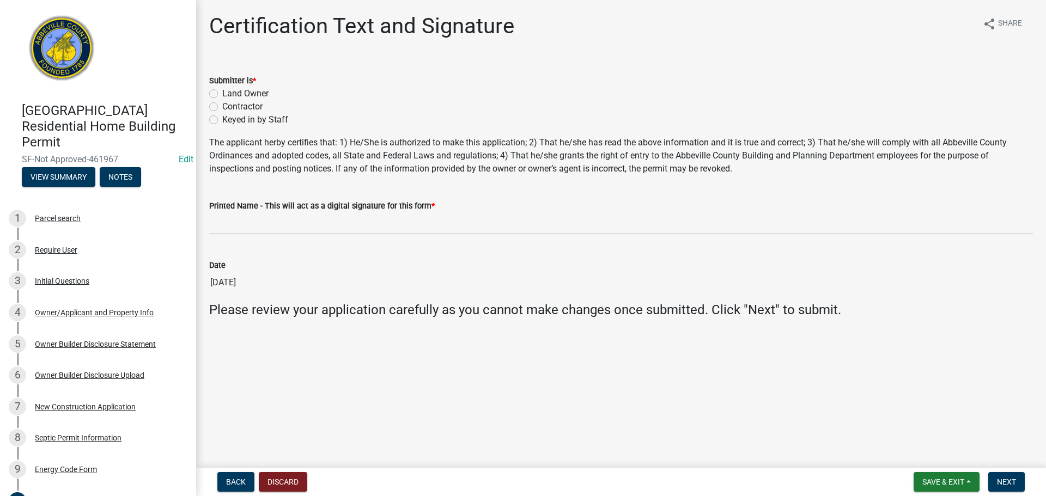
click at [222, 92] on label "Land Owner" at bounding box center [245, 93] width 46 height 13
click at [222, 92] on input "Land Owner" at bounding box center [225, 90] width 7 height 7
radio input "true"
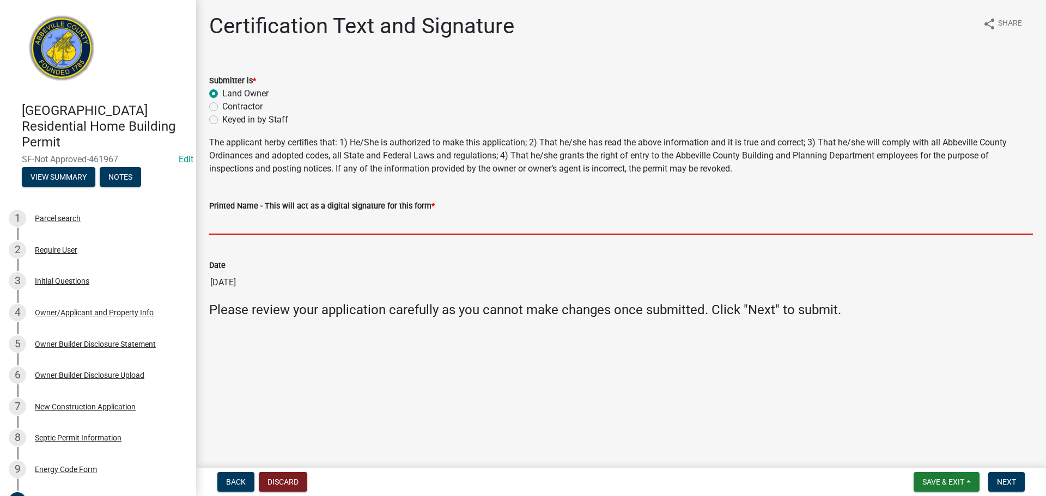
click at [282, 222] on input "Printed Name - This will act as a digital signature for this form *" at bounding box center [621, 223] width 824 height 22
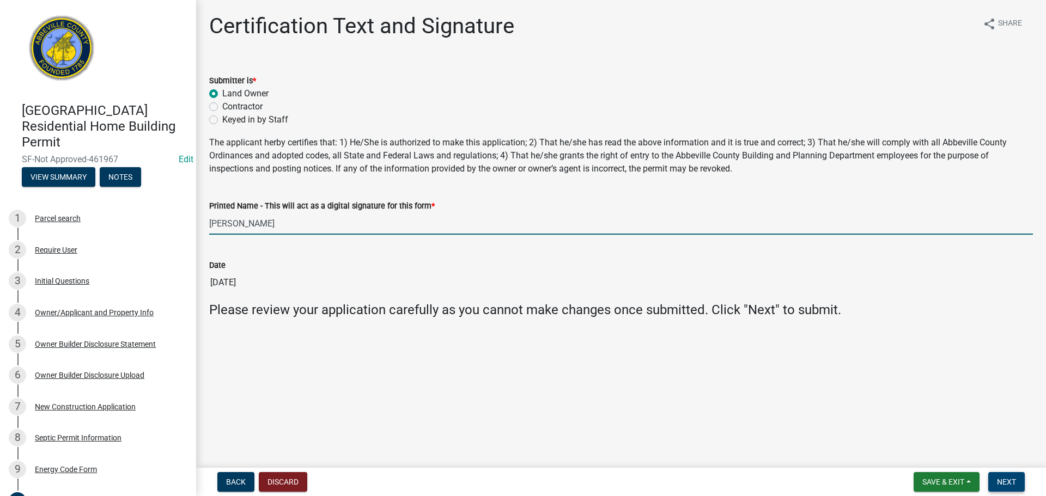
type input "[PERSON_NAME]"
click at [1009, 486] on span "Next" at bounding box center [1006, 482] width 19 height 9
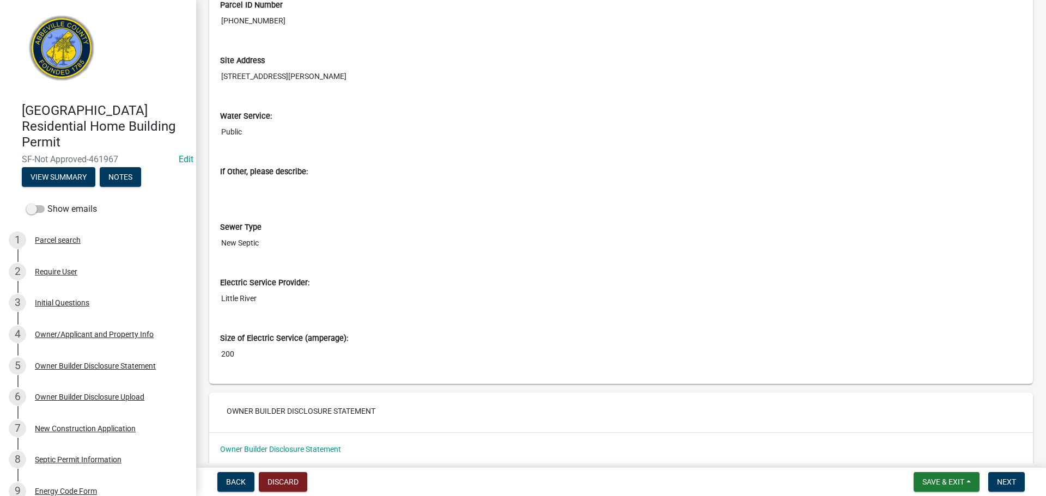
scroll to position [1580, 0]
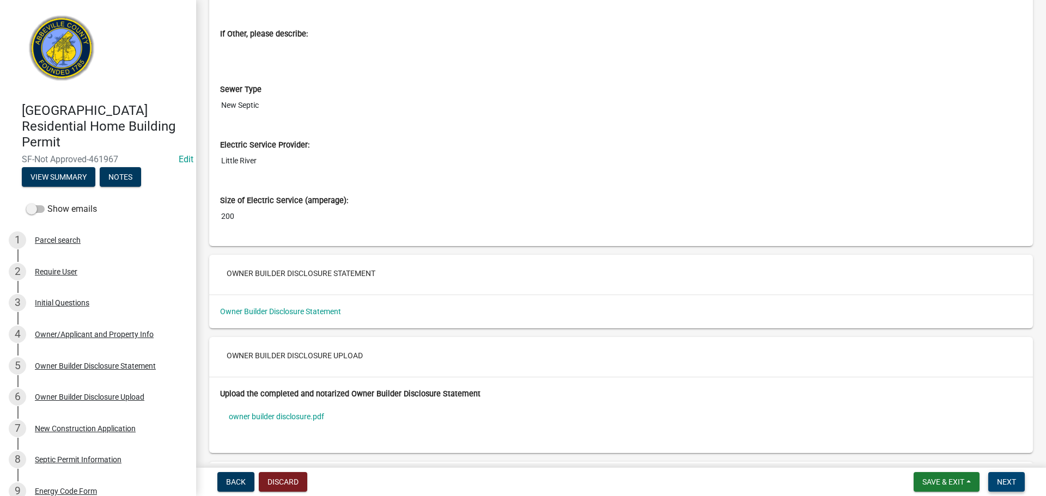
click at [1007, 479] on span "Next" at bounding box center [1006, 482] width 19 height 9
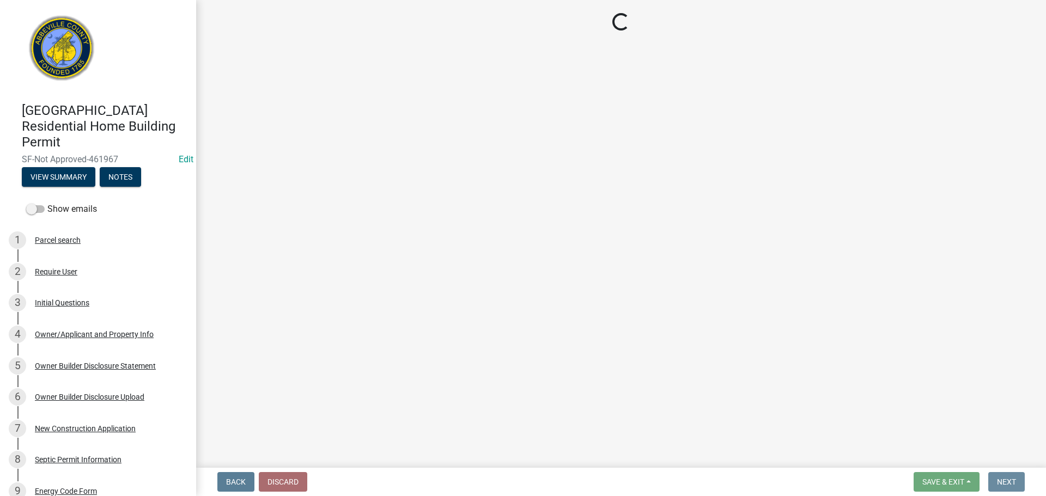
scroll to position [0, 0]
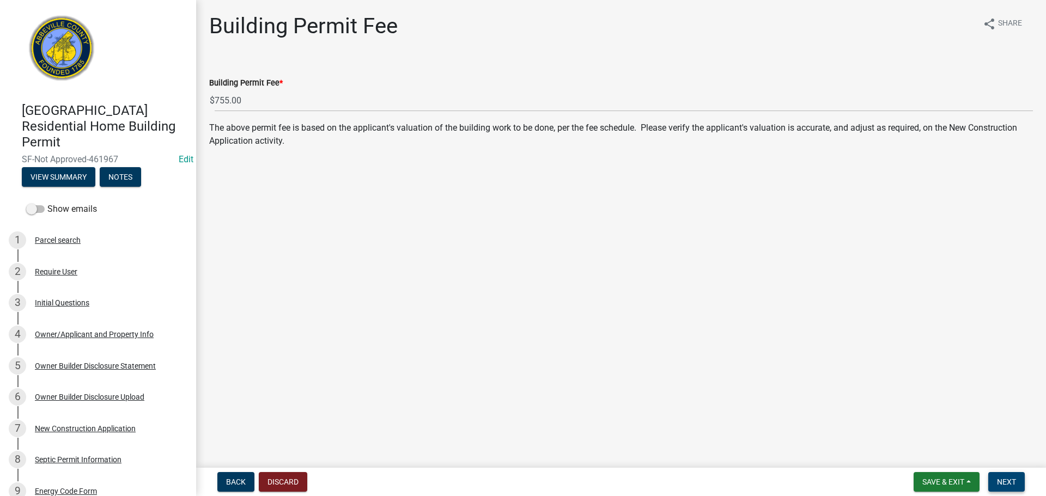
click at [1009, 476] on button "Next" at bounding box center [1006, 482] width 36 height 20
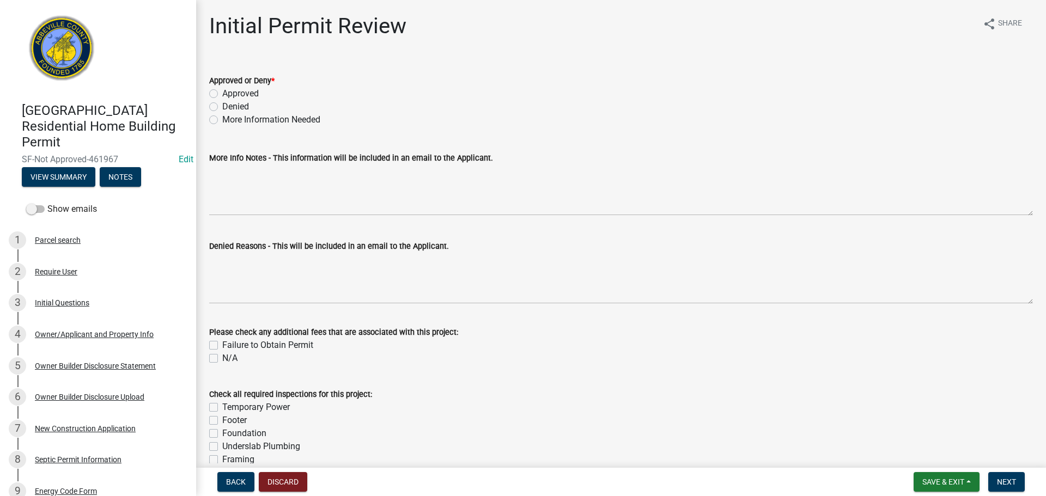
click at [222, 95] on label "Approved" at bounding box center [240, 93] width 36 height 13
click at [222, 94] on input "Approved" at bounding box center [225, 90] width 7 height 7
radio input "true"
click at [997, 482] on span "Next" at bounding box center [1006, 482] width 19 height 9
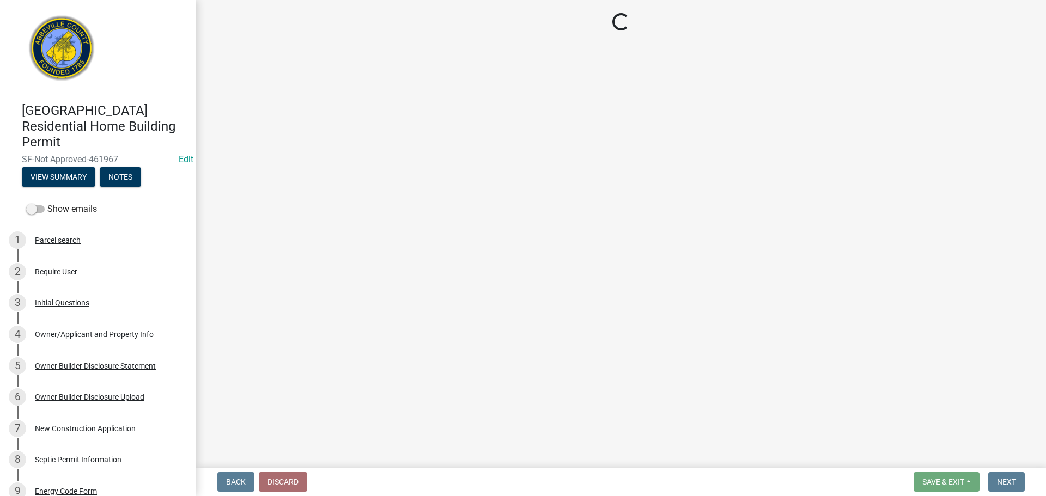
select select "3: 3"
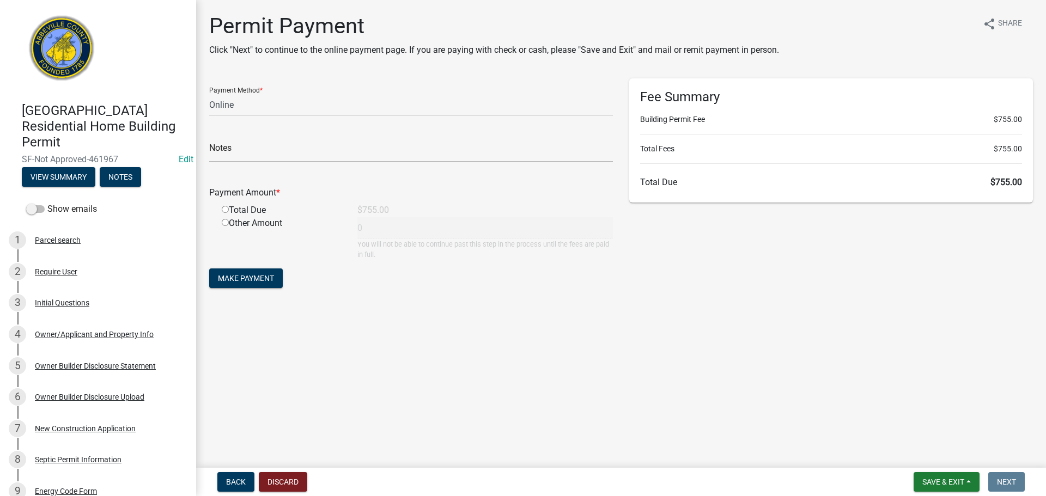
click at [224, 210] on input "radio" at bounding box center [225, 209] width 7 height 7
radio input "true"
type input "755"
click at [272, 105] on select "Credit Card POS Check Cash Online" at bounding box center [411, 105] width 404 height 22
select select "0: 2"
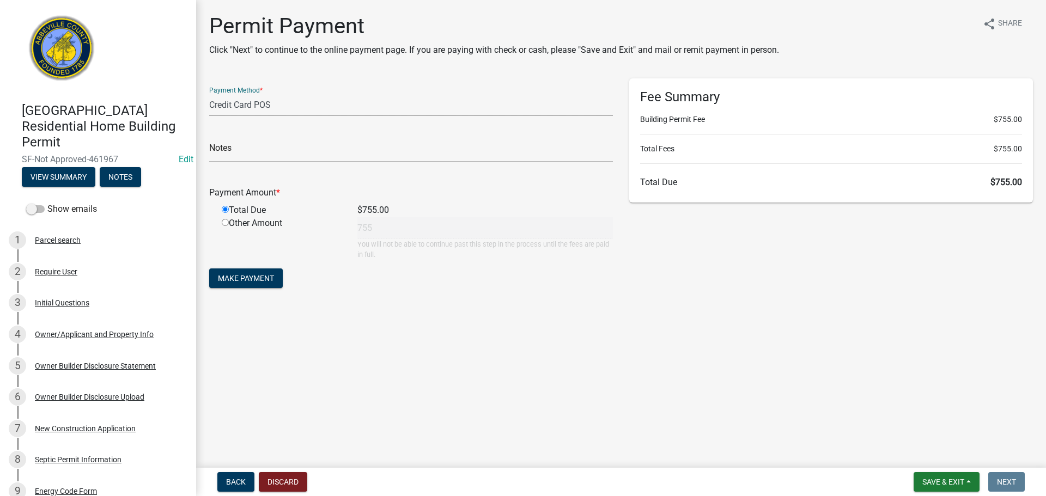
click at [209, 94] on select "Credit Card POS Check Cash Online" at bounding box center [411, 105] width 404 height 22
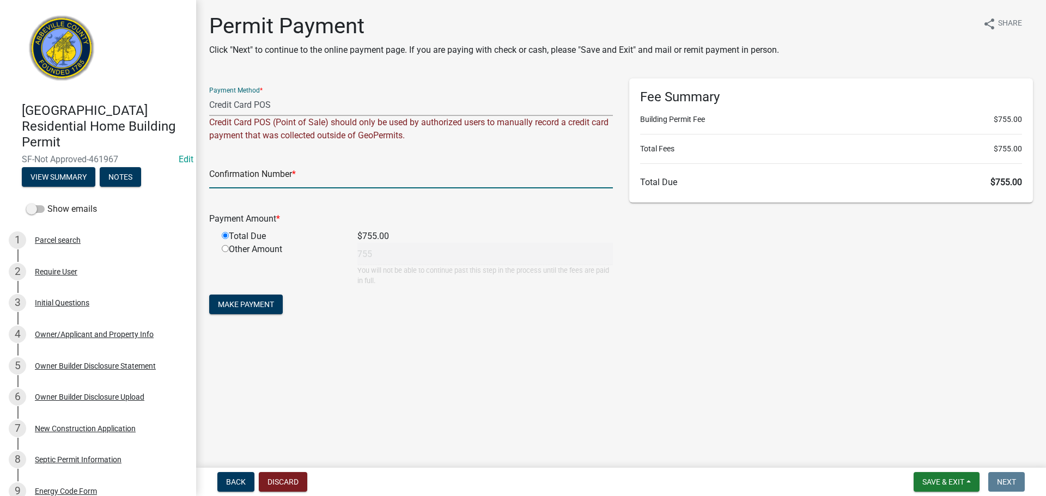
click at [252, 172] on input "text" at bounding box center [411, 177] width 404 height 22
type input "square"
click at [271, 300] on span "Make Payment" at bounding box center [246, 304] width 56 height 9
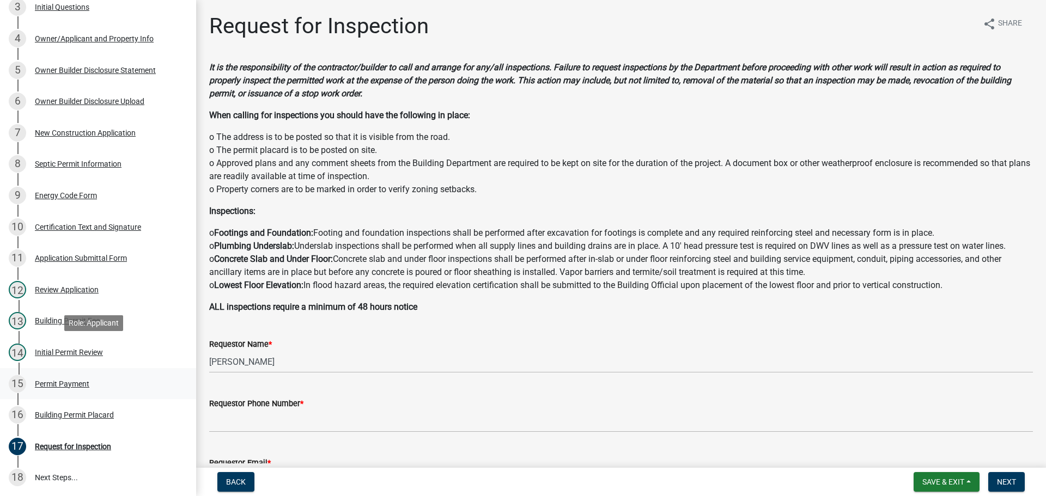
scroll to position [327, 0]
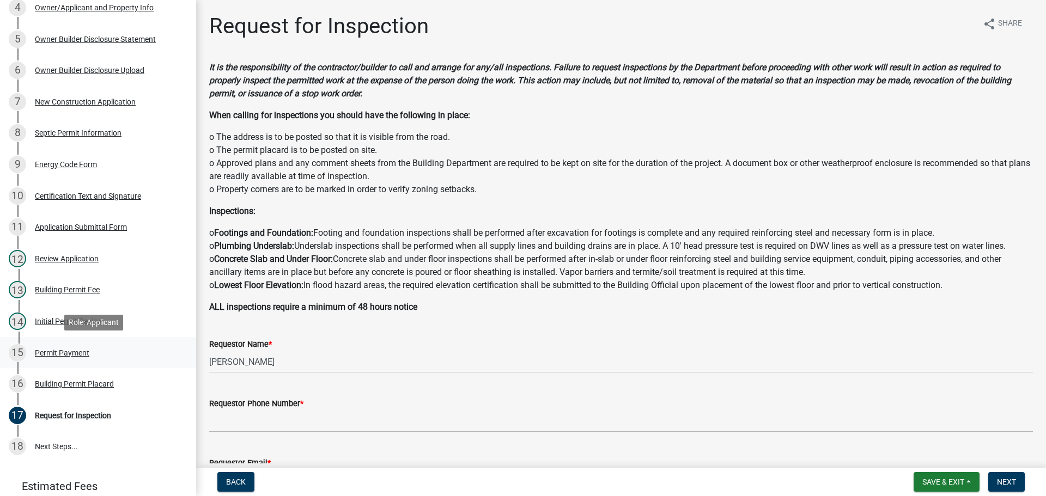
click at [63, 351] on div "Permit Payment" at bounding box center [62, 353] width 54 height 8
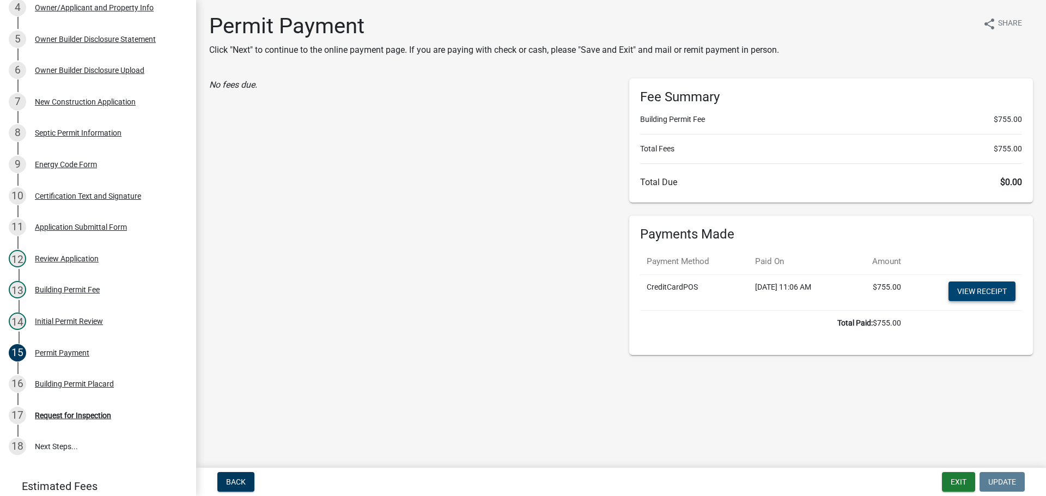
click at [993, 286] on link "View receipt" at bounding box center [981, 292] width 67 height 20
click at [86, 384] on div "Building Permit Placard" at bounding box center [74, 384] width 79 height 8
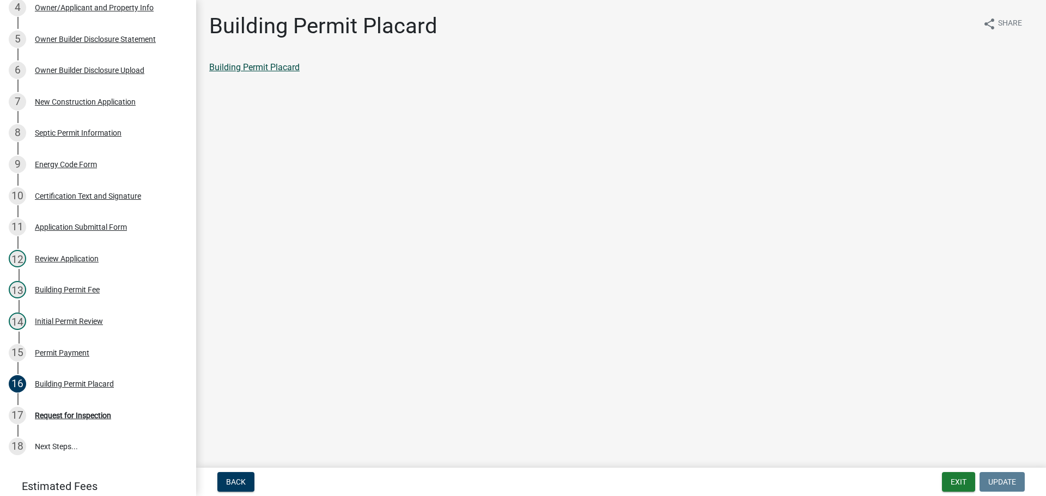
click at [258, 65] on link "Building Permit Placard" at bounding box center [254, 67] width 90 height 10
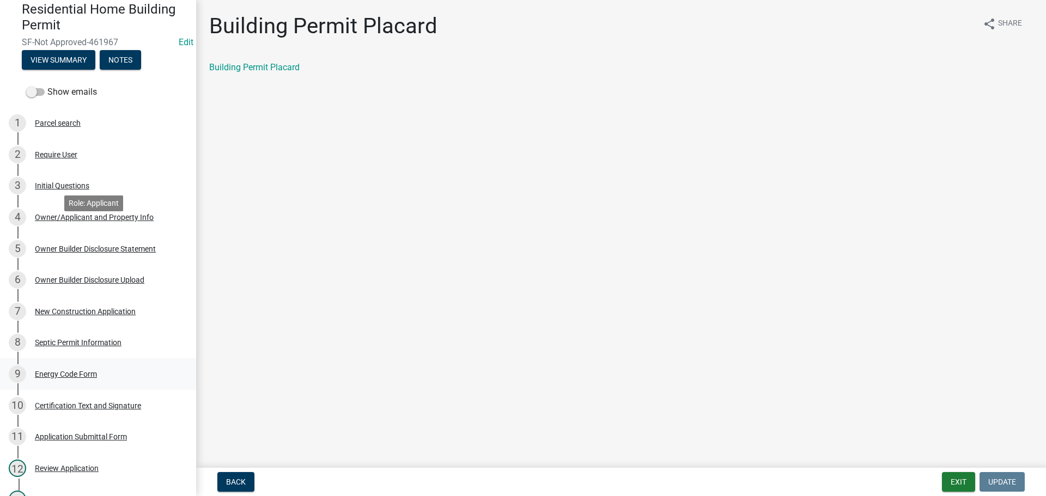
scroll to position [109, 0]
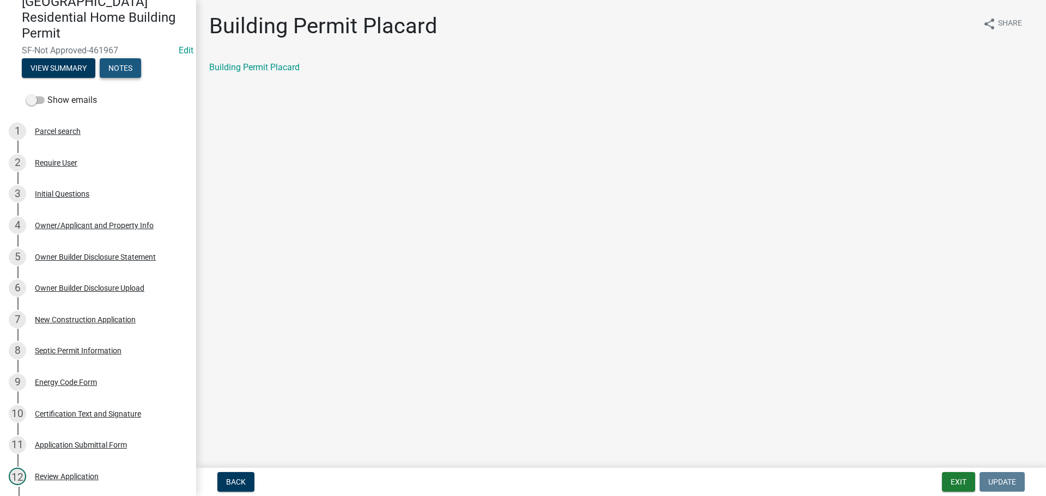
click at [128, 67] on button "Notes" at bounding box center [120, 68] width 41 height 20
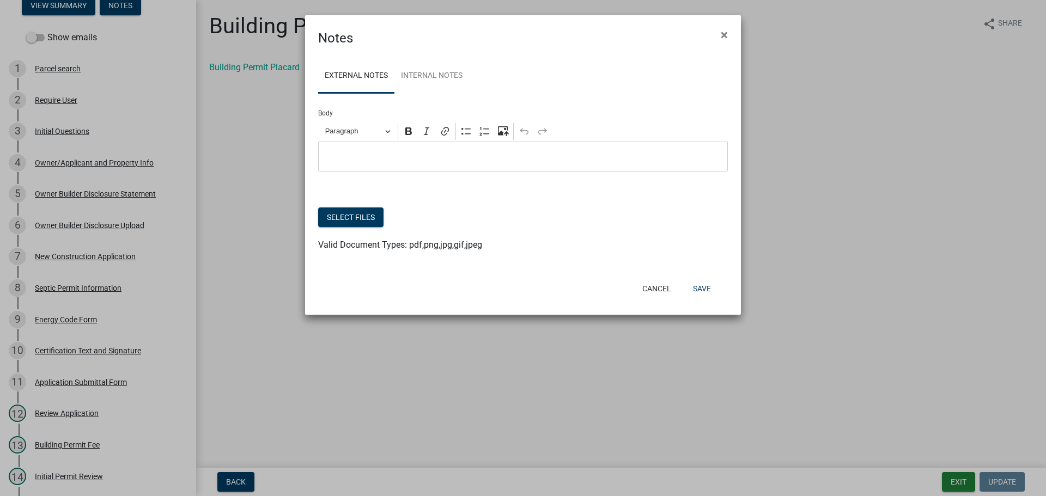
scroll to position [46, 0]
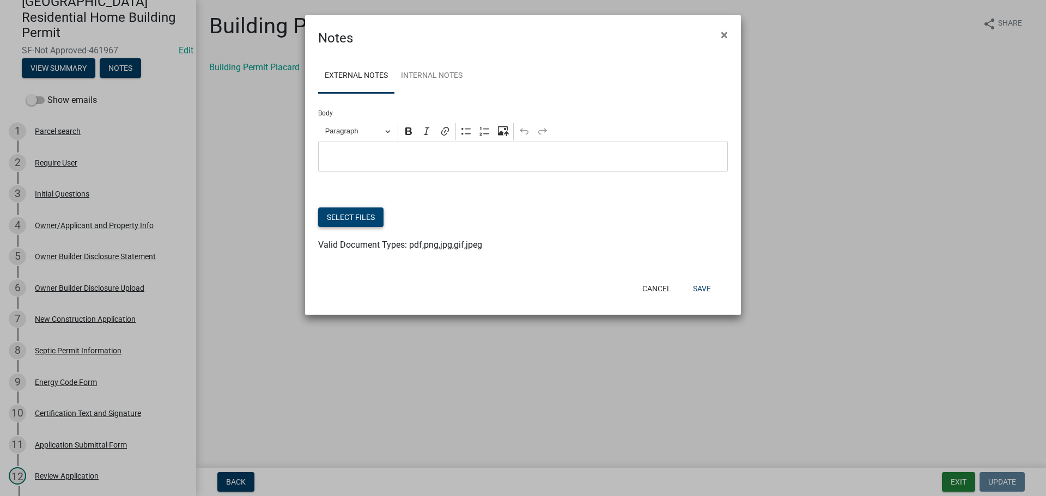
click at [340, 214] on button "Select files" at bounding box center [350, 218] width 65 height 20
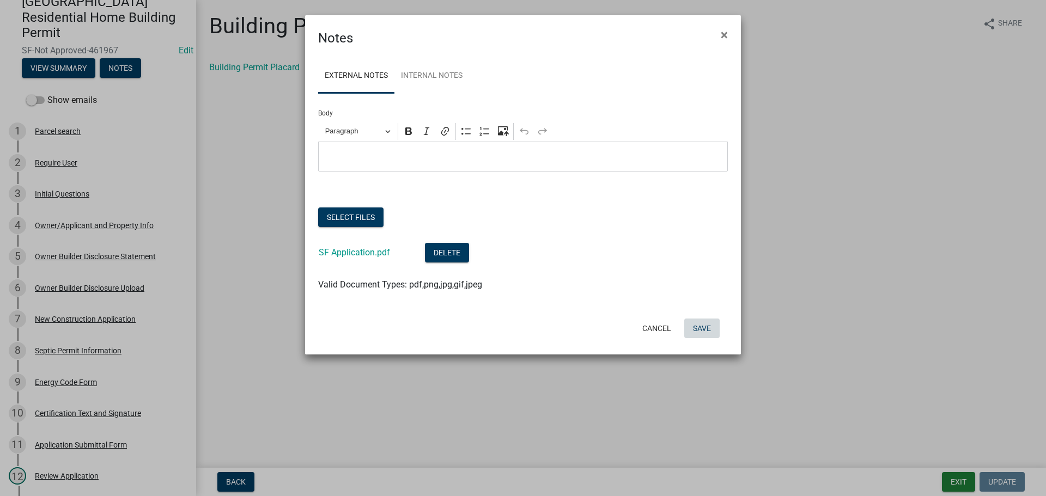
click at [705, 330] on button "Save" at bounding box center [701, 329] width 35 height 20
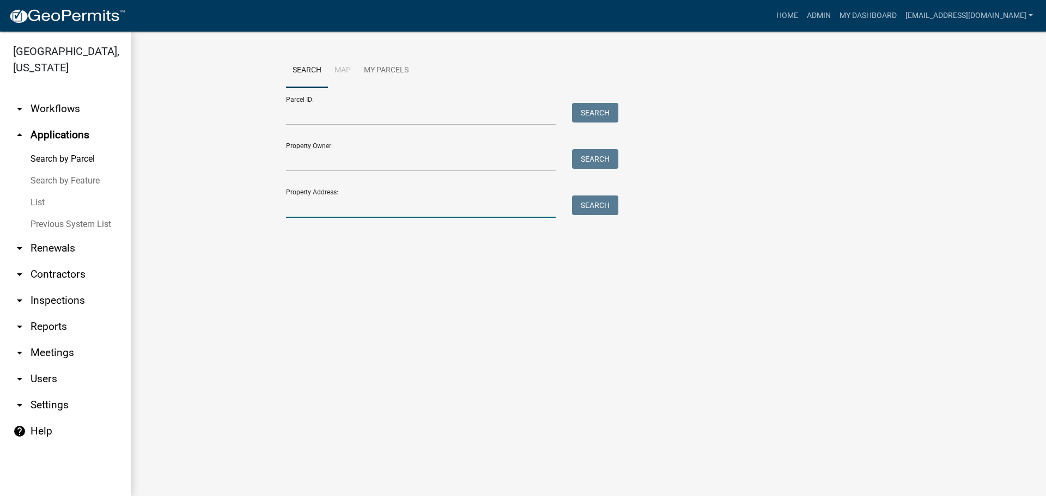
click at [385, 209] on input "Property Address:" at bounding box center [421, 207] width 270 height 22
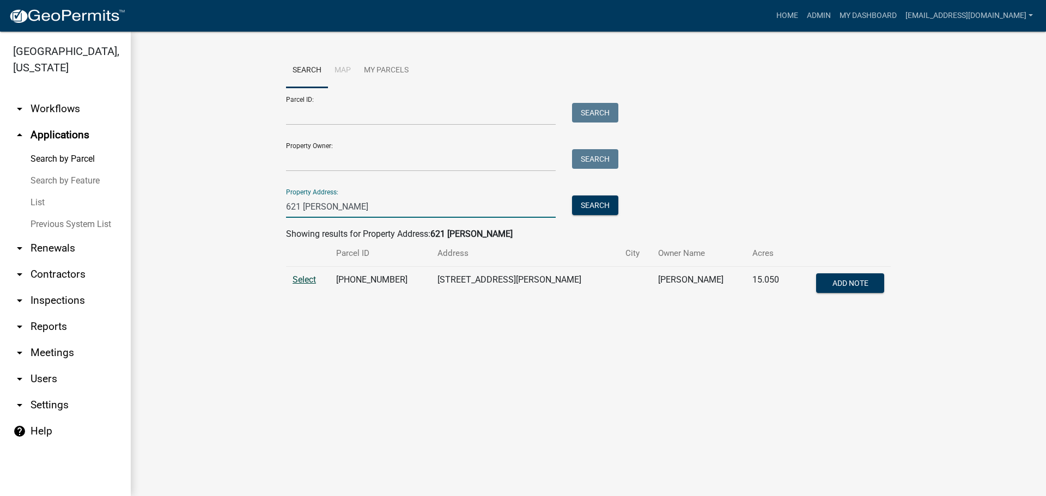
type input "621 eakin"
click at [304, 280] on span "Select" at bounding box center [304, 280] width 23 height 10
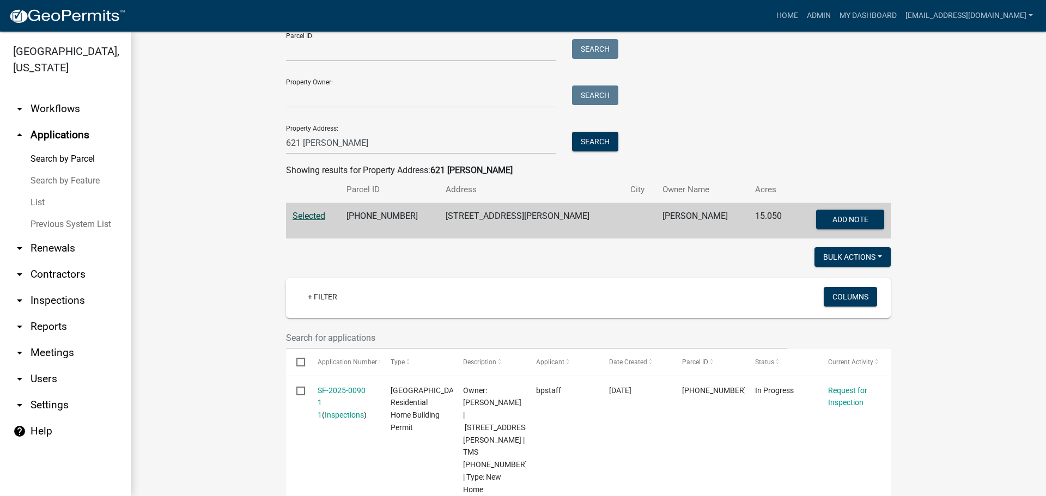
scroll to position [163, 0]
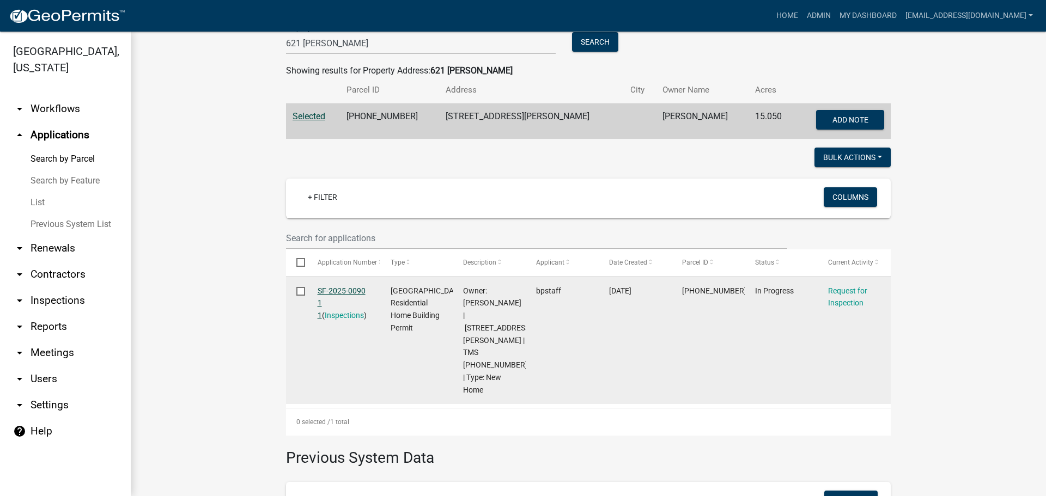
click at [339, 293] on link "SF-2025-0090 1 1" at bounding box center [342, 304] width 48 height 34
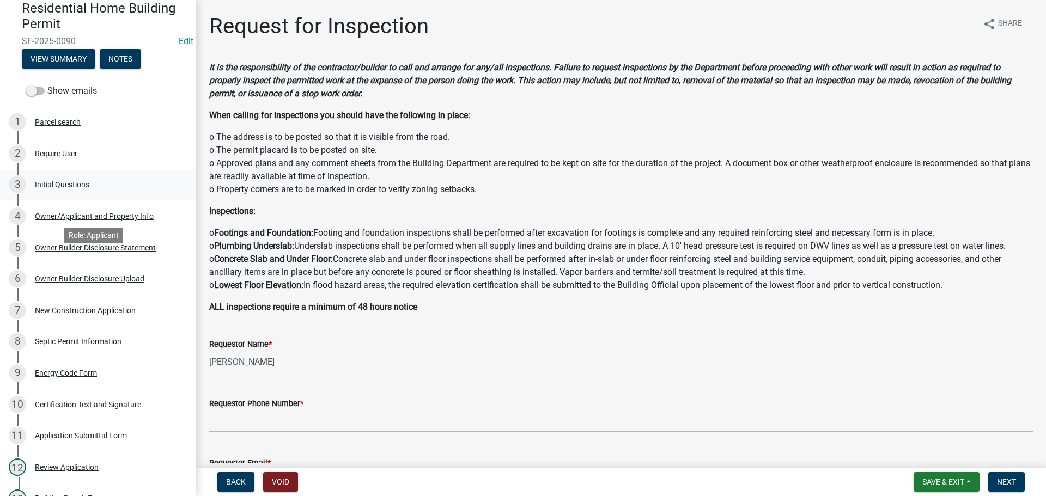
scroll to position [163, 0]
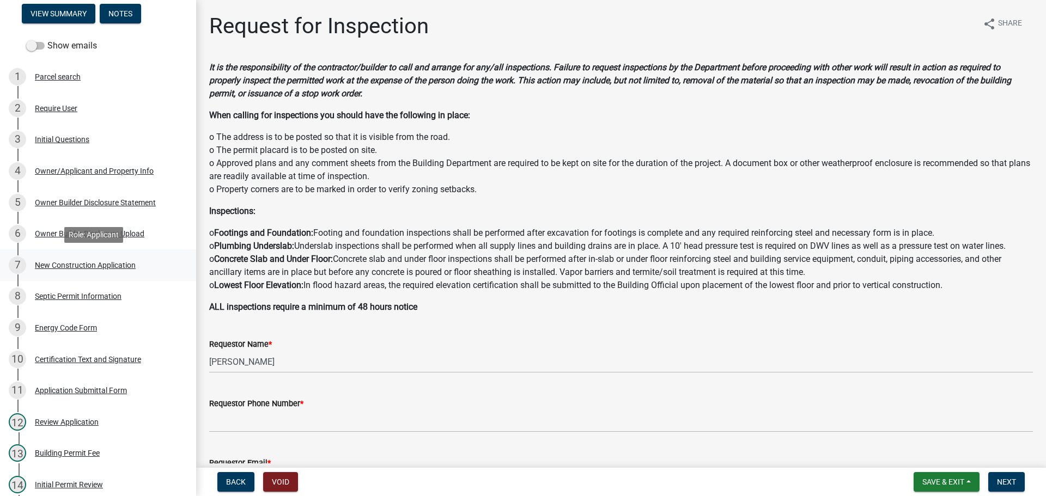
click at [125, 262] on div "New Construction Application" at bounding box center [85, 265] width 101 height 8
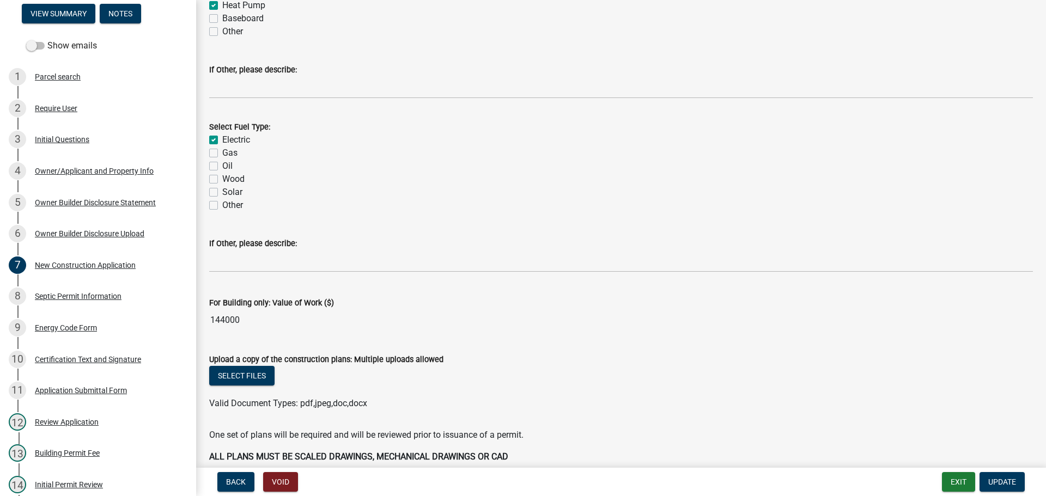
scroll to position [1843, 0]
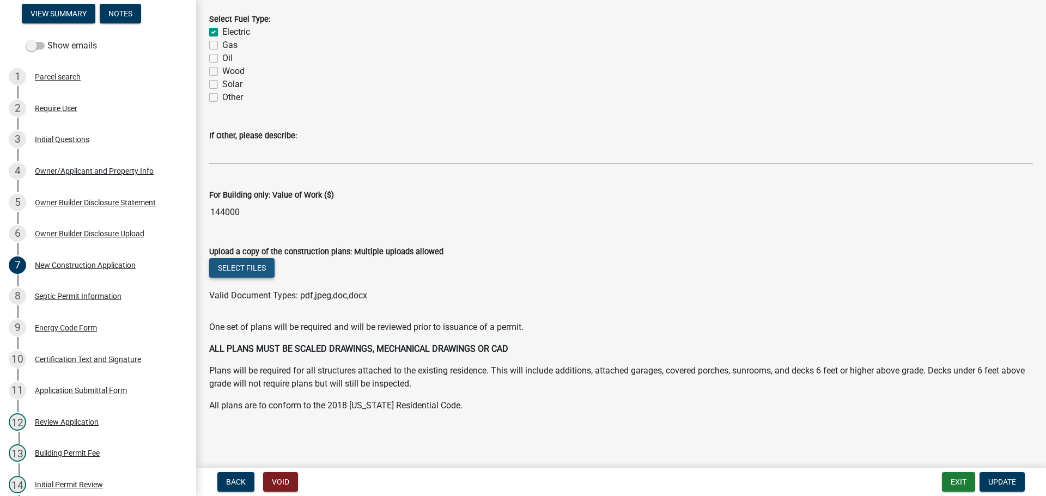
click at [245, 265] on button "Select files" at bounding box center [241, 268] width 65 height 20
click at [991, 14] on div "Select Fuel Type:" at bounding box center [621, 19] width 824 height 13
click at [227, 267] on button "Select files" at bounding box center [241, 268] width 65 height 20
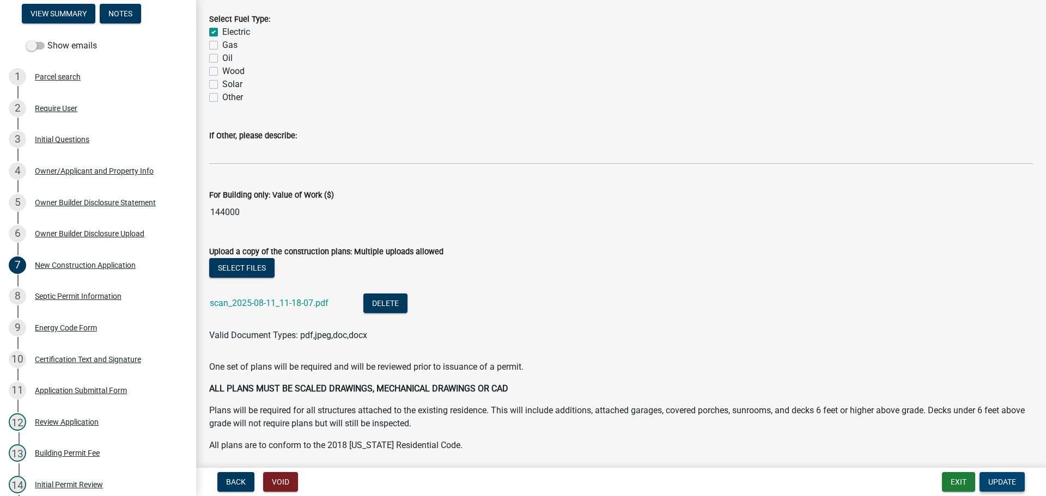
click at [1014, 479] on span "Update" at bounding box center [1002, 482] width 28 height 9
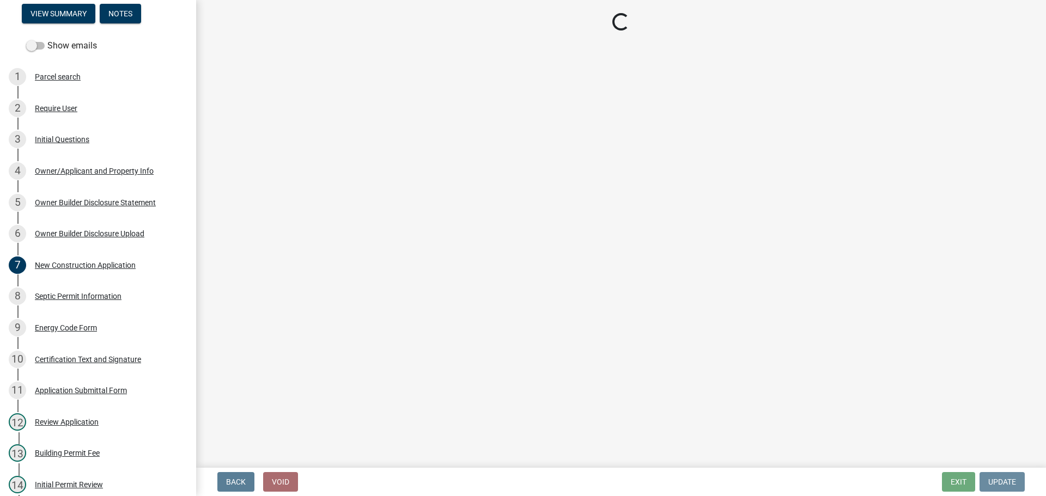
scroll to position [0, 0]
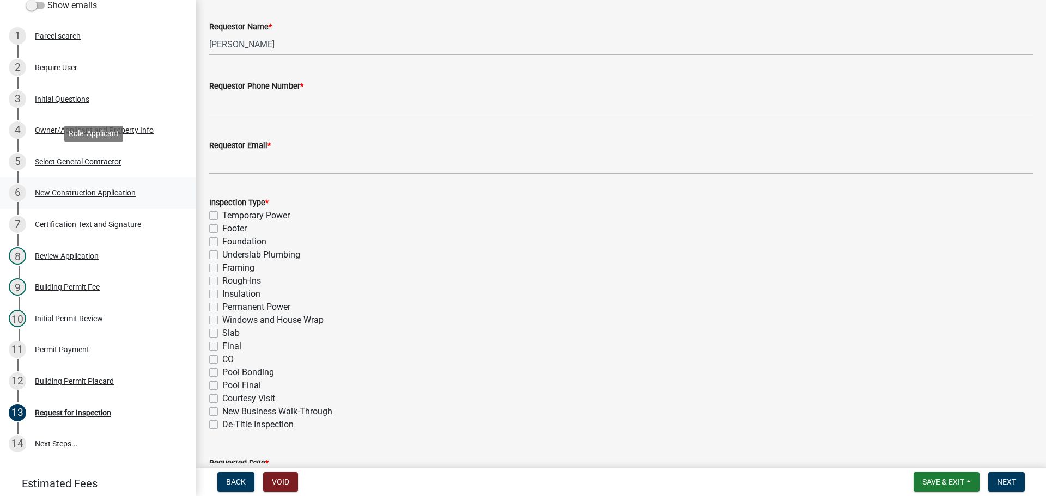
scroll to position [218, 0]
